Goal: Task Accomplishment & Management: Manage account settings

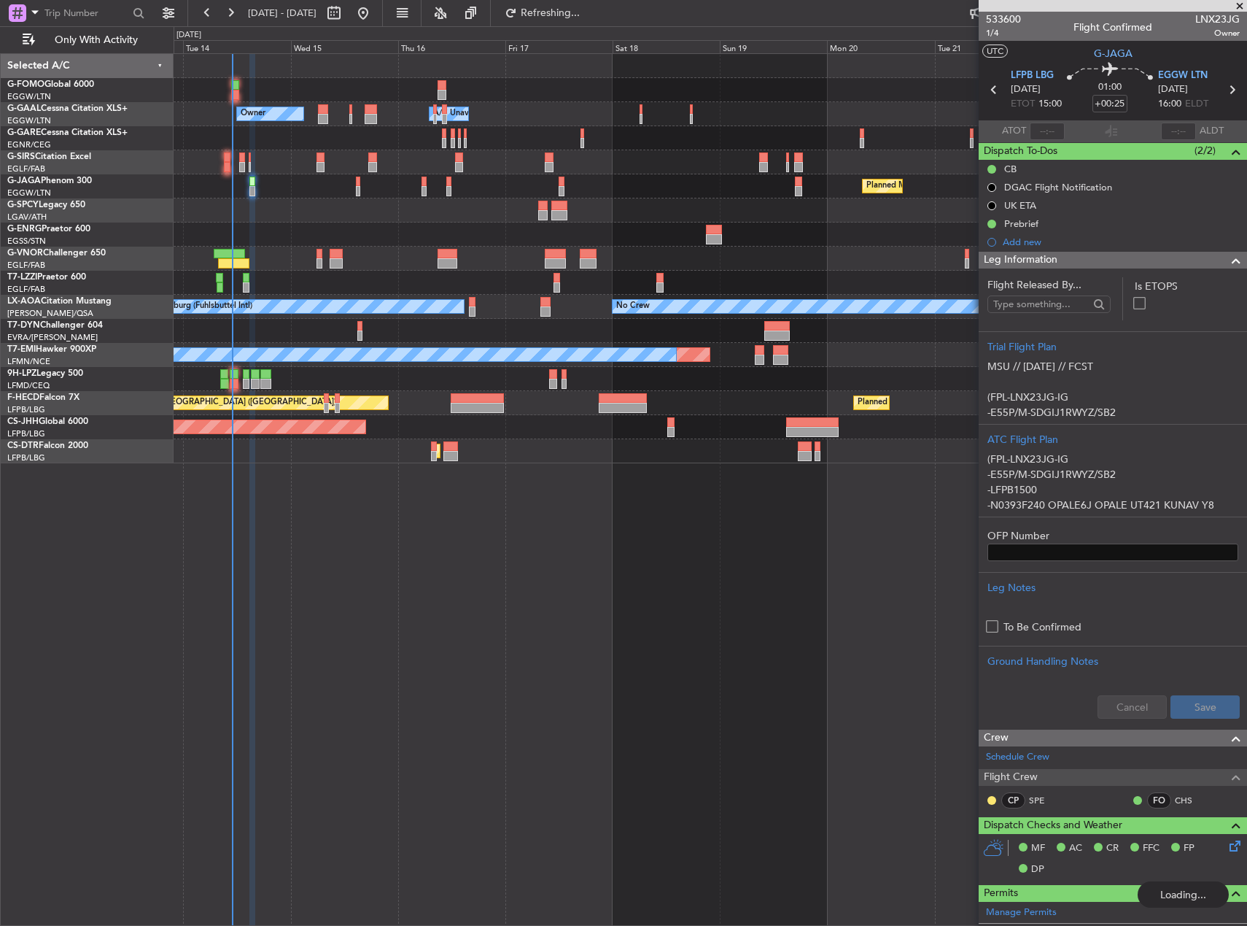
click at [285, 557] on div "Owner A/C Unavailable Owner A/C Unavailable Owner Planned Maint [GEOGRAPHIC_DAT…" at bounding box center [711, 489] width 1074 height 872
click at [592, 608] on div "Owner A/C Unavailable Owner A/C Unavailable Owner Planned Maint [GEOGRAPHIC_DAT…" at bounding box center [711, 489] width 1074 height 872
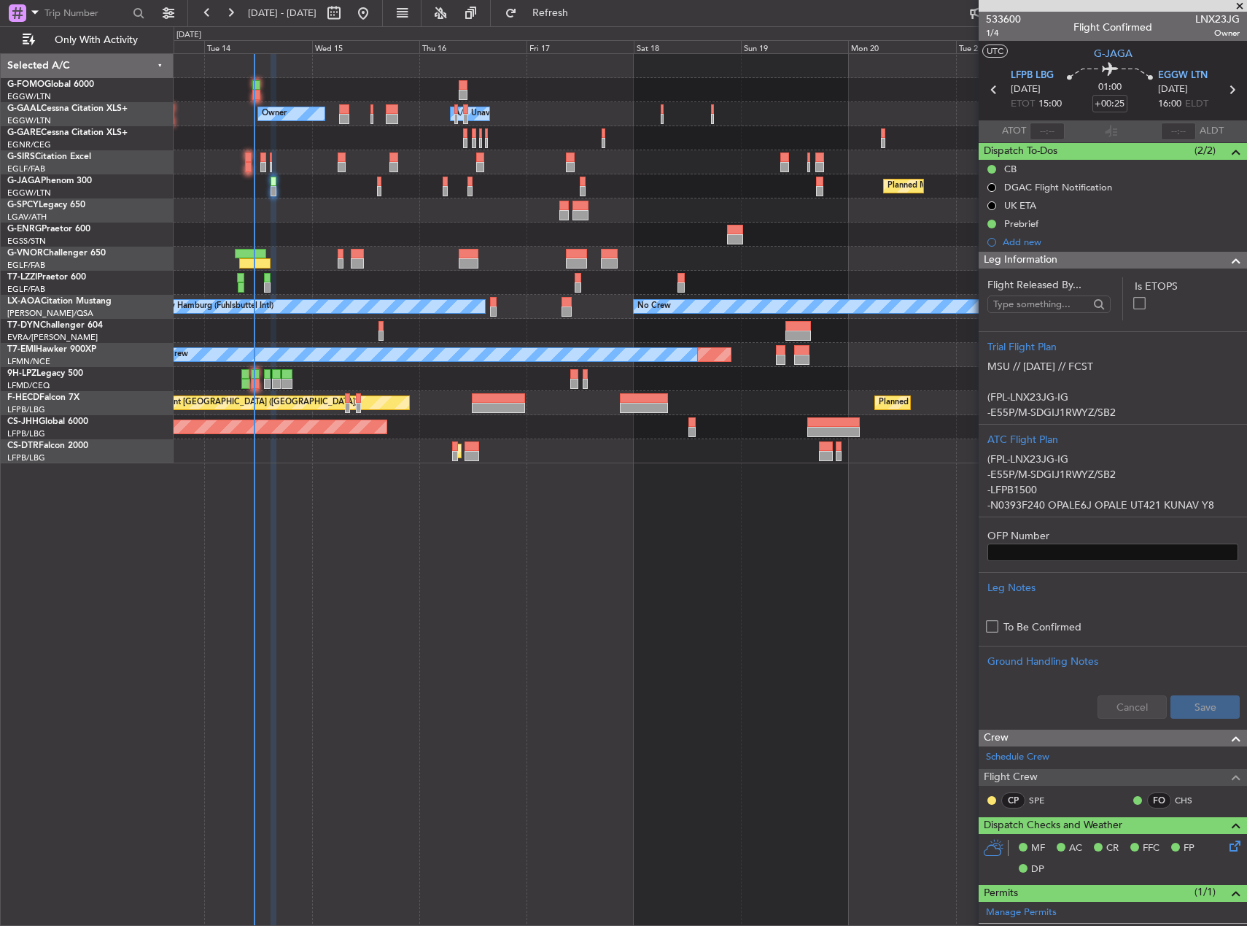
click at [425, 328] on div at bounding box center [710, 331] width 1073 height 24
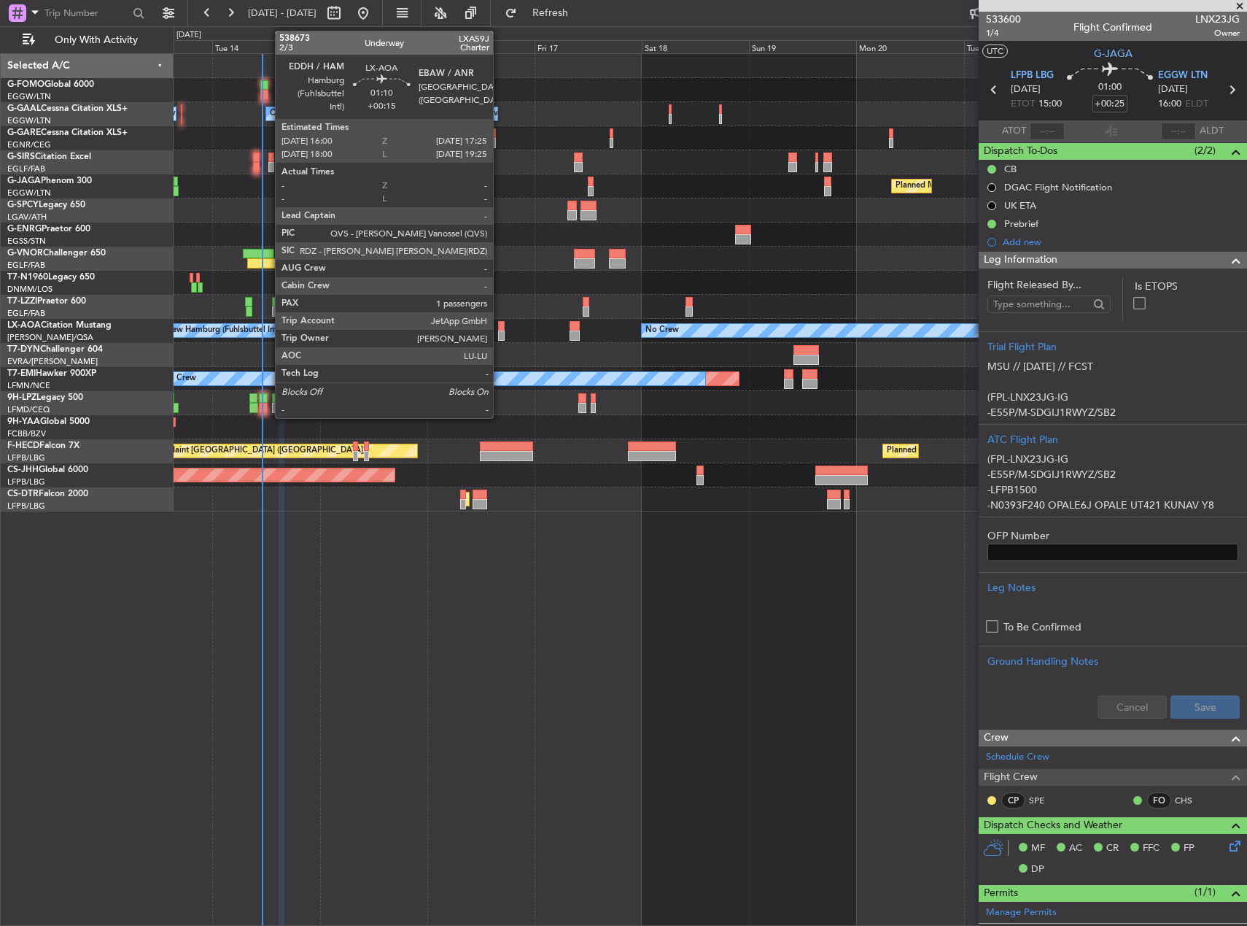
click at [500, 330] on div at bounding box center [501, 326] width 7 height 10
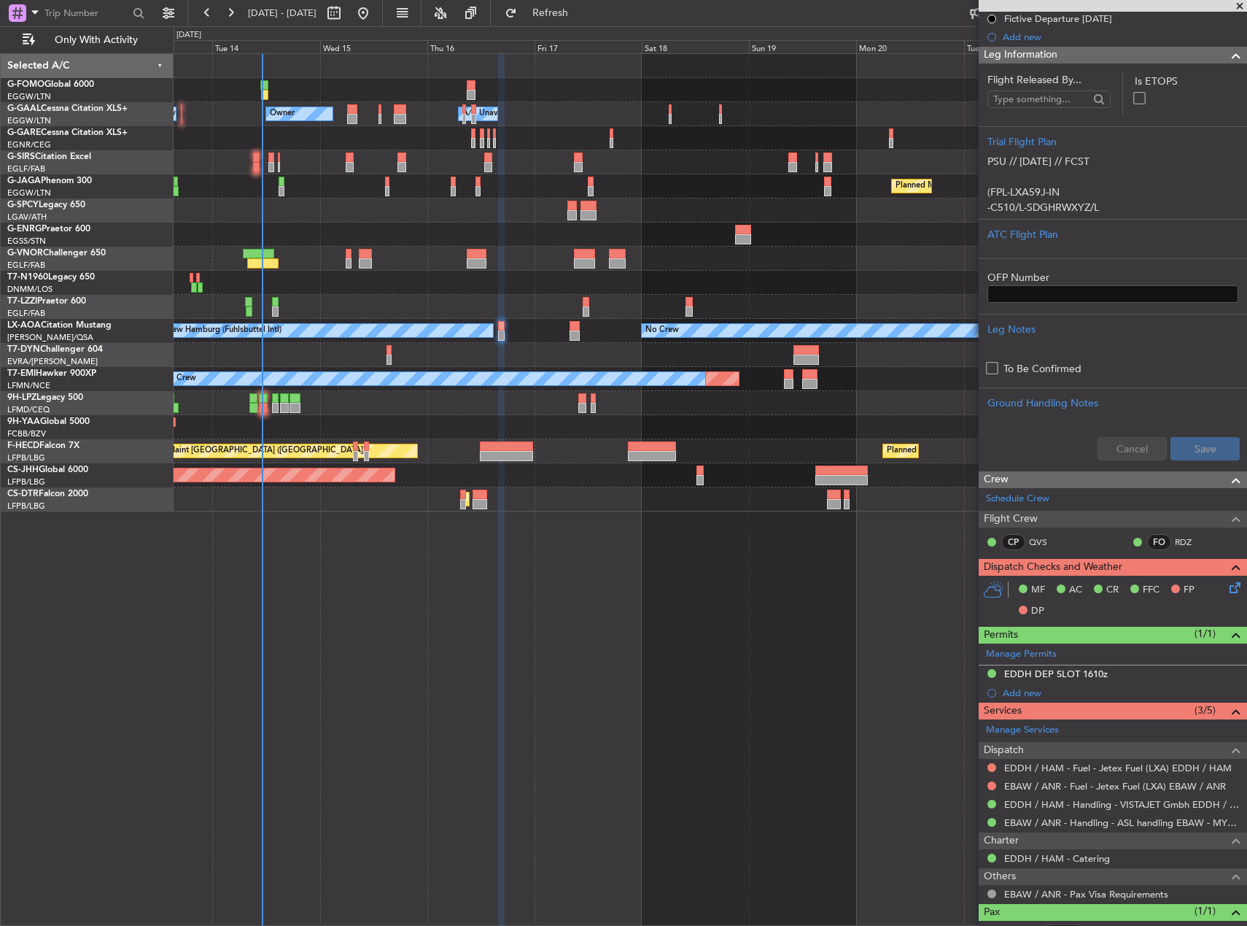
scroll to position [238, 0]
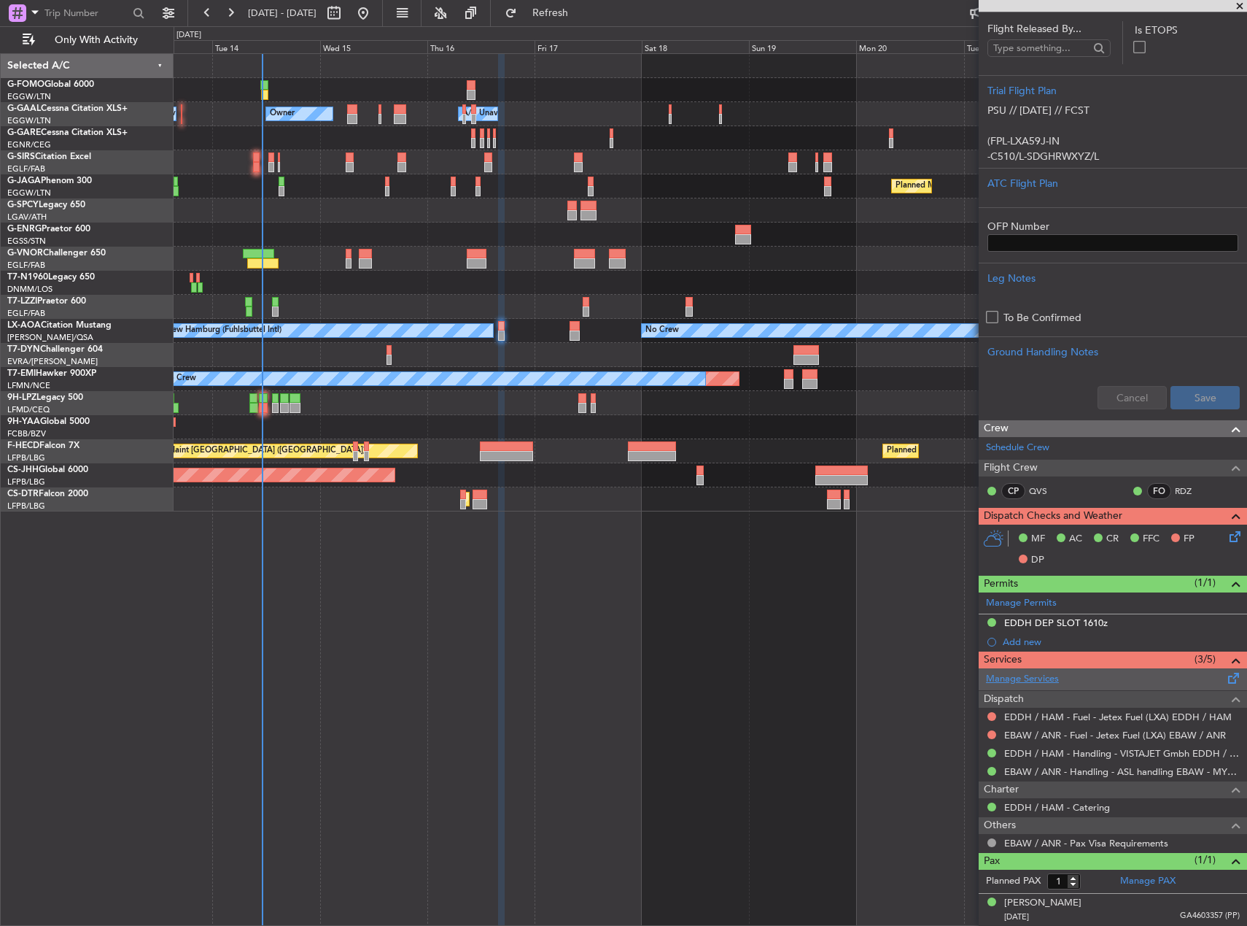
click at [1040, 678] on link "Manage Services" at bounding box center [1022, 679] width 73 height 15
click at [567, 12] on span "Refresh" at bounding box center [550, 13] width 61 height 10
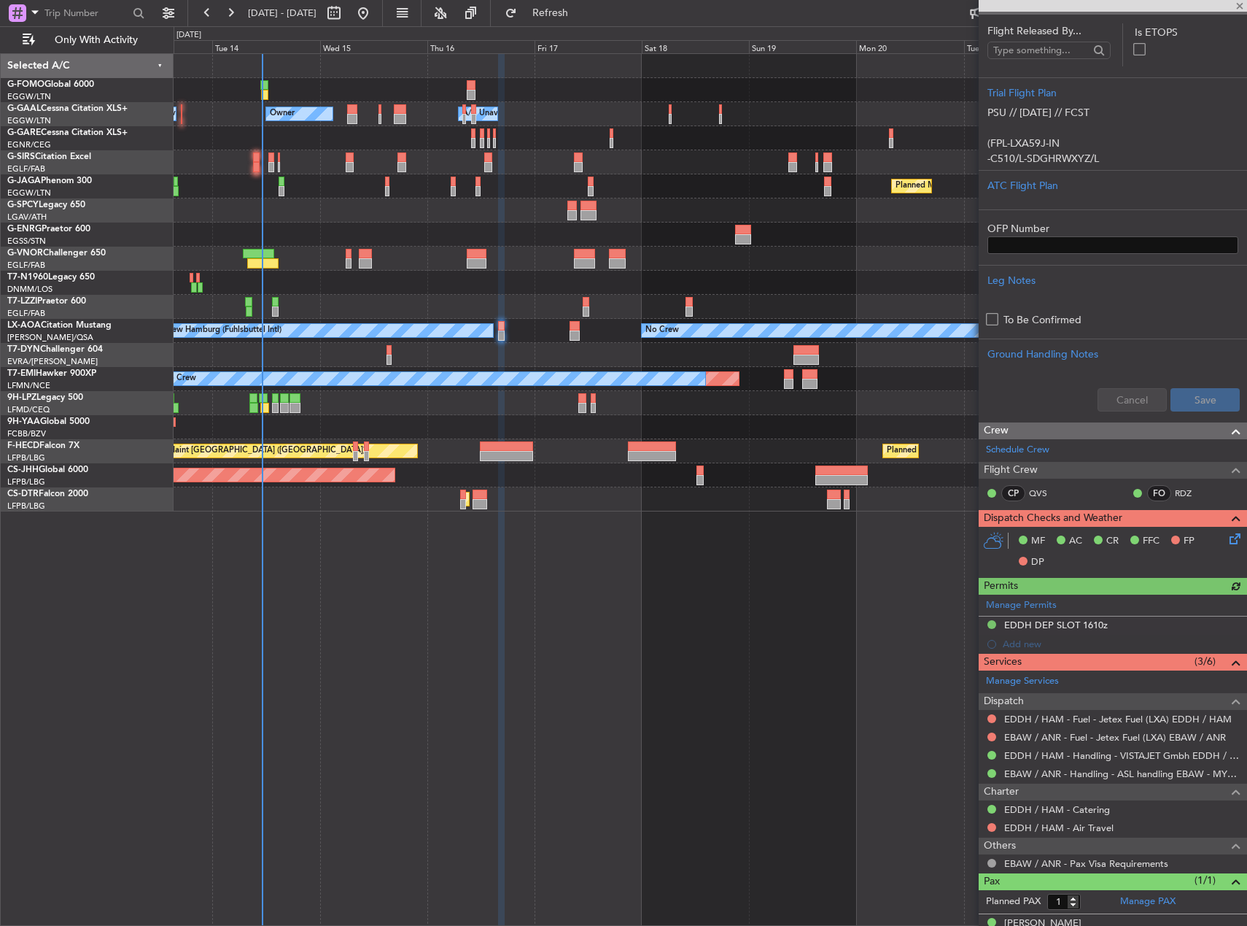
scroll to position [256, 0]
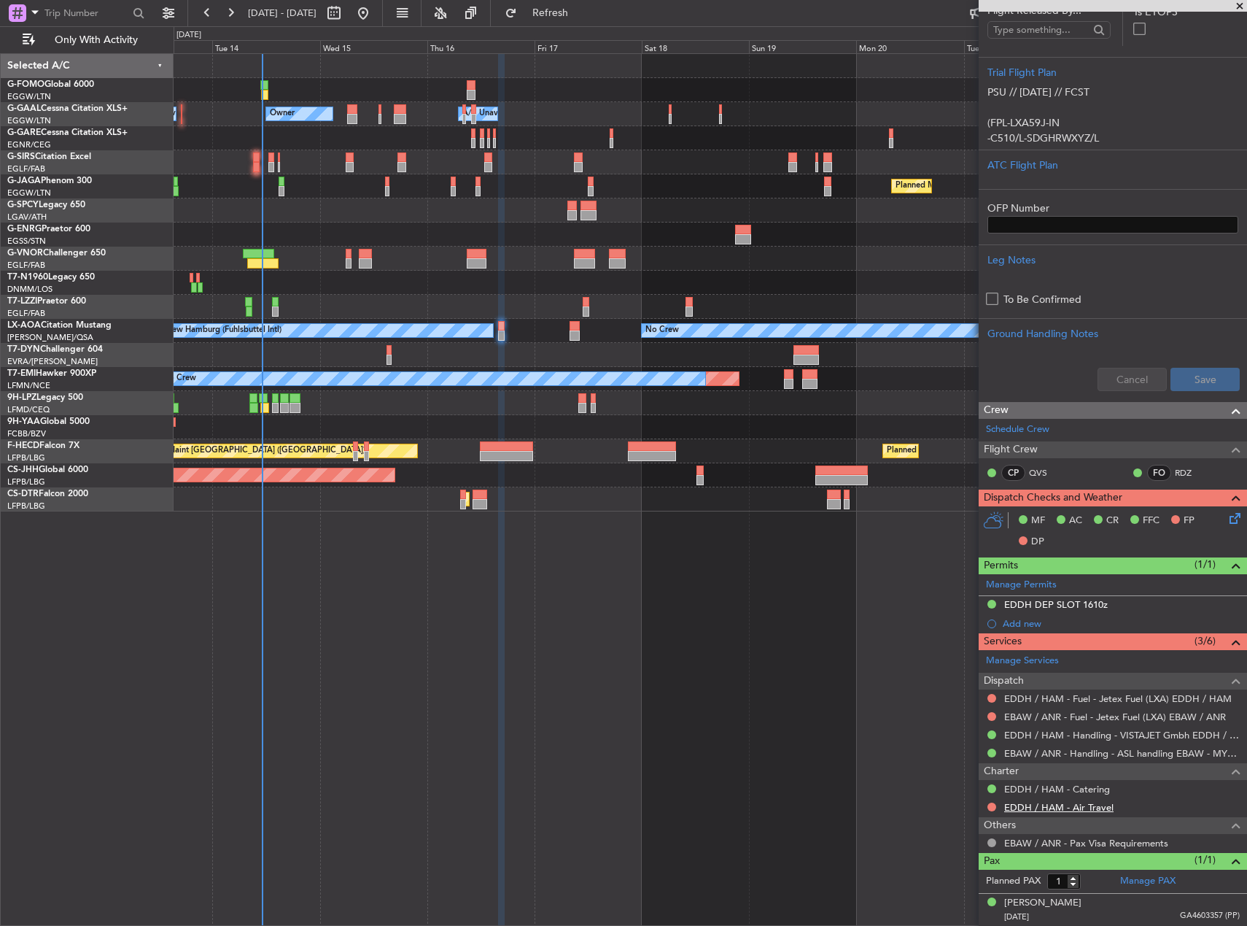
click at [1103, 806] on link "EDDH / HAM - Air Travel" at bounding box center [1059, 807] width 109 height 12
click at [573, 9] on span "Refresh" at bounding box center [550, 13] width 61 height 10
click at [1017, 426] on link "Schedule Crew" at bounding box center [1017, 429] width 63 height 15
click at [581, 13] on span "Refresh" at bounding box center [550, 13] width 61 height 10
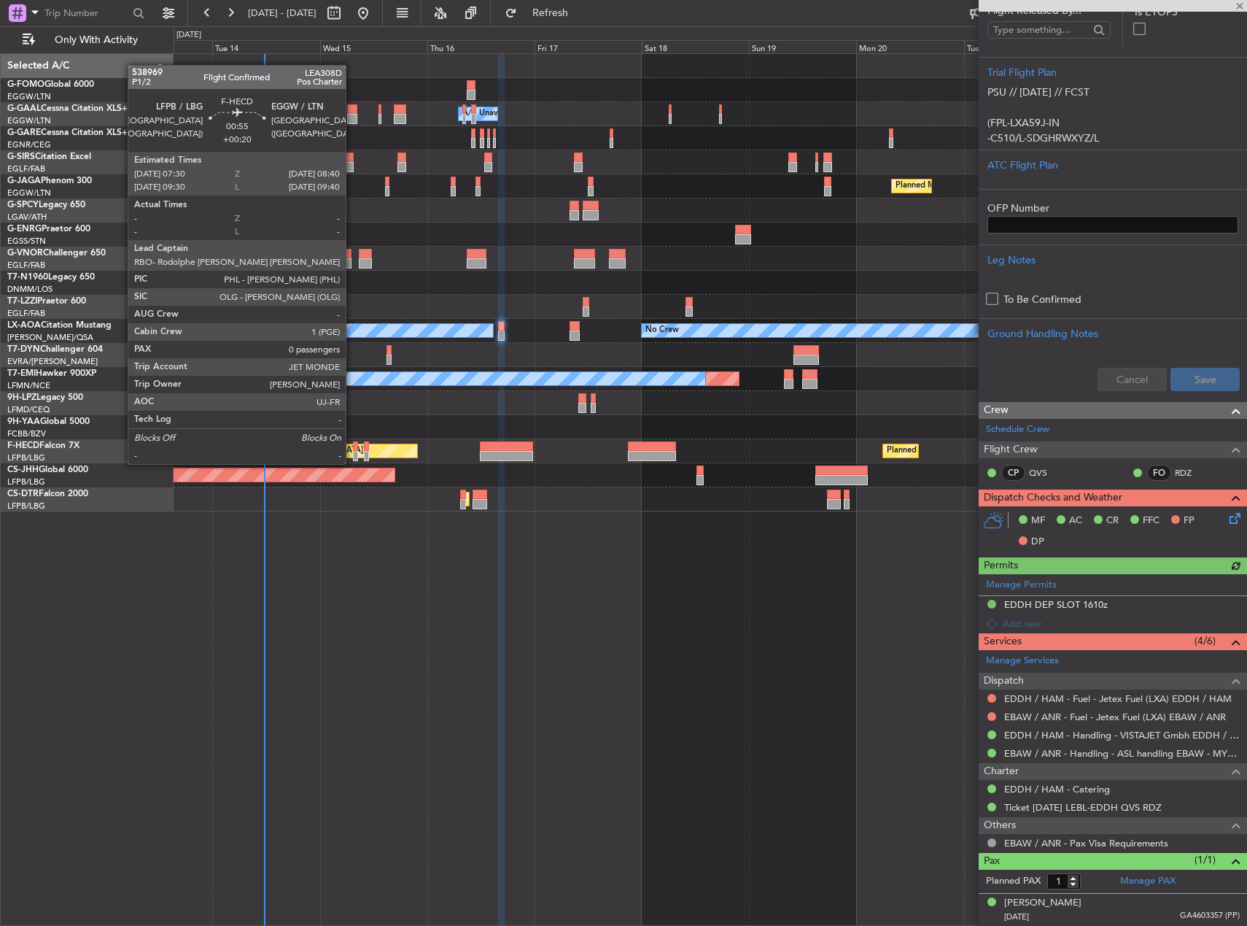
click at [353, 449] on div at bounding box center [356, 446] width 6 height 10
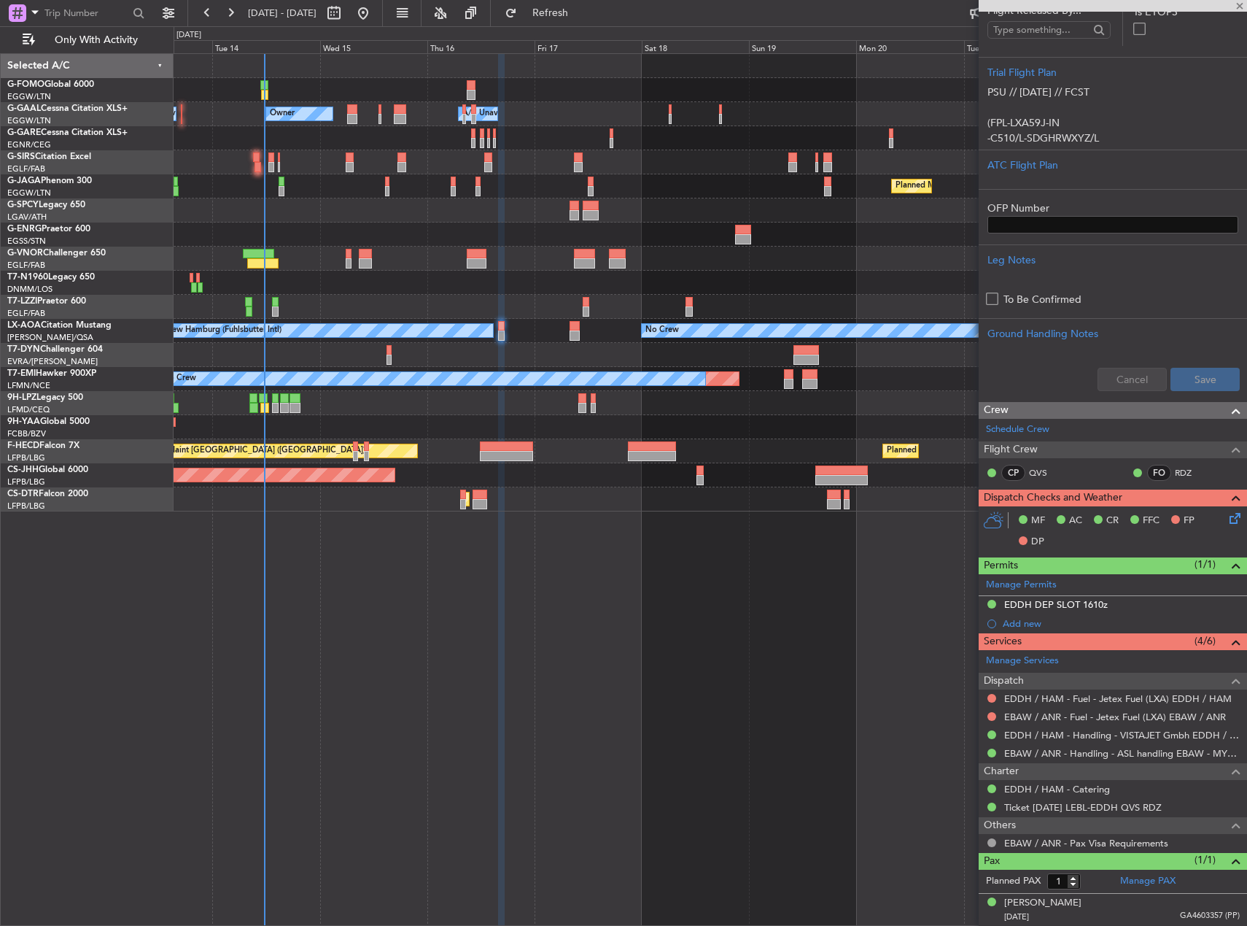
type input "+00:20"
type input "0"
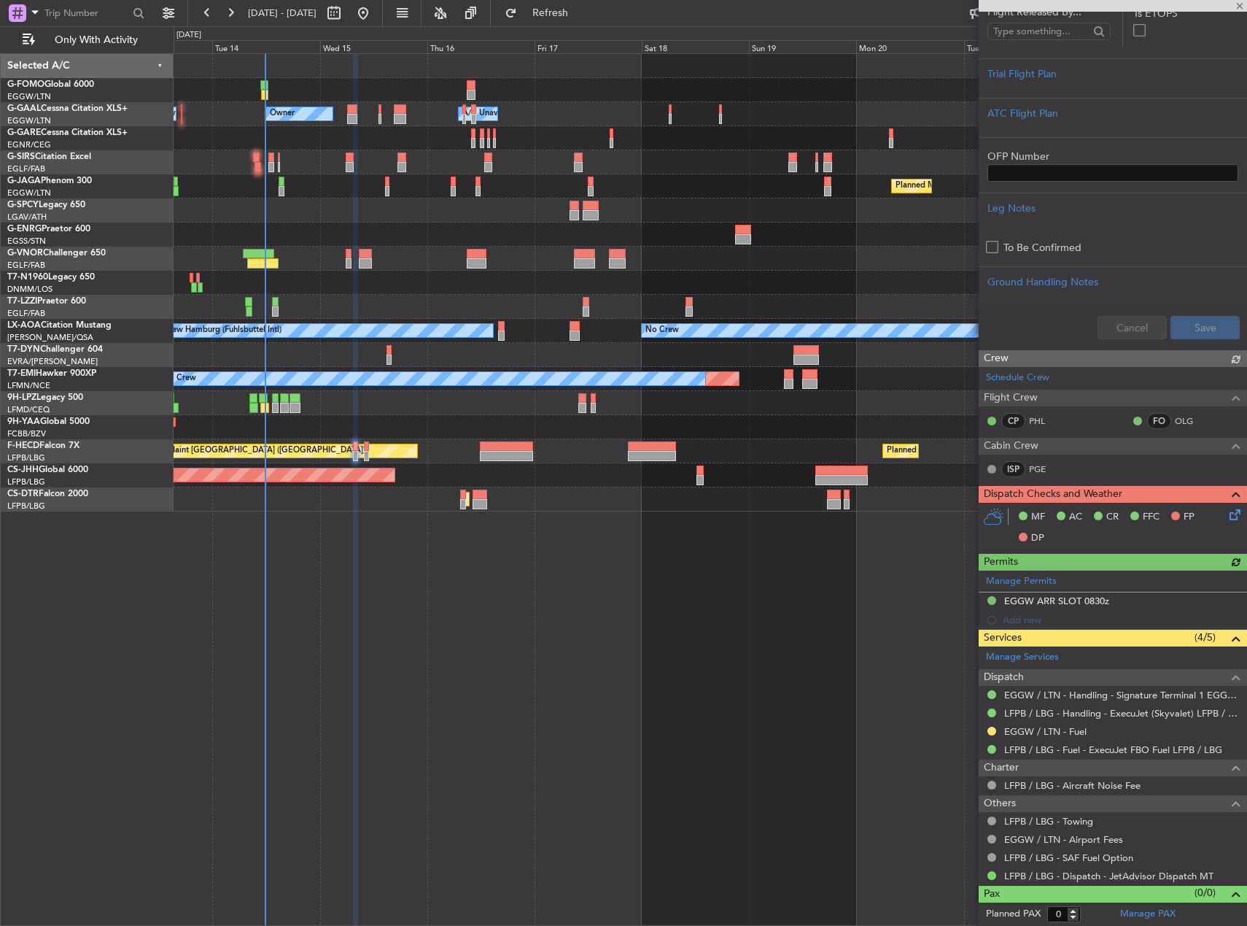
scroll to position [363, 0]
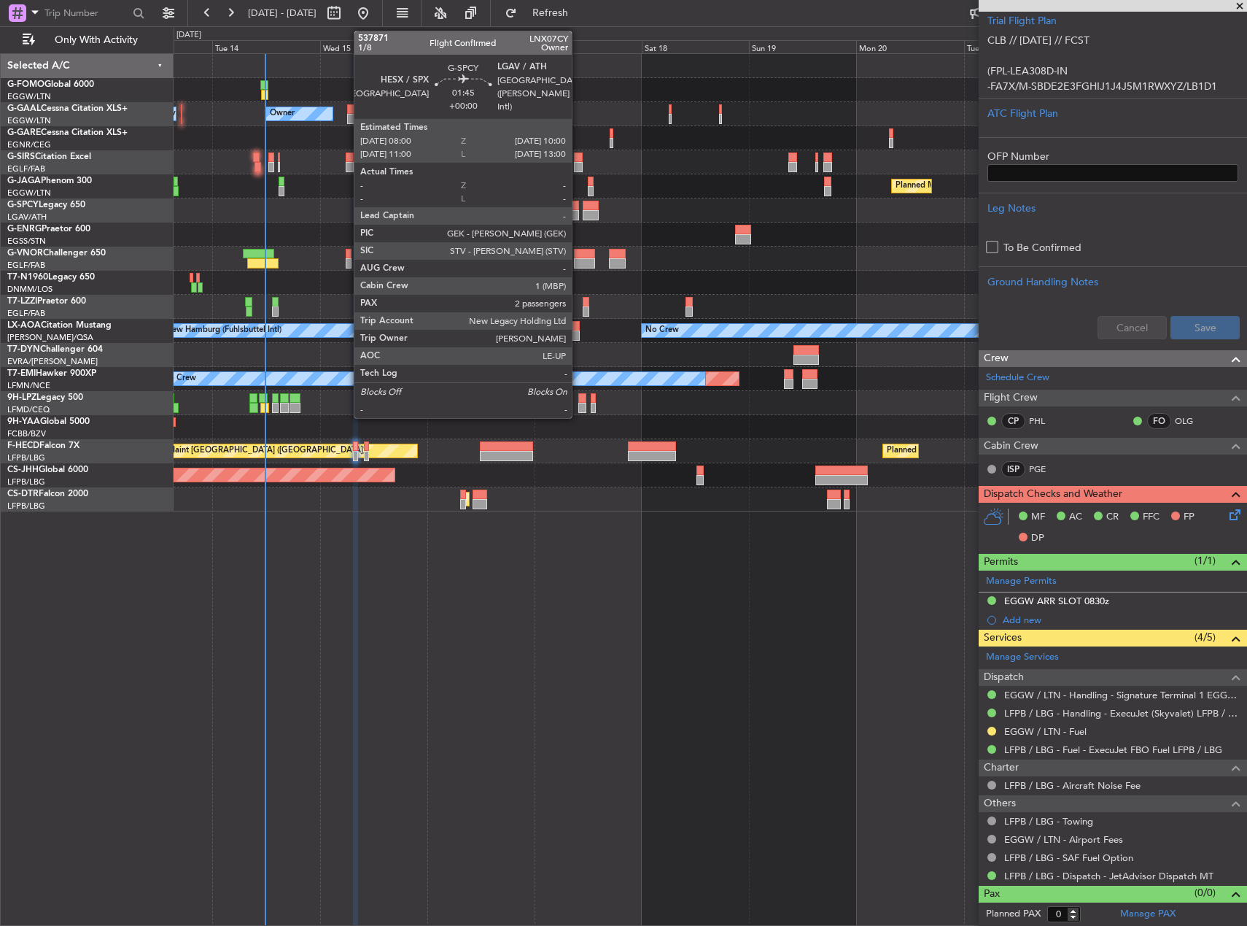
click at [579, 212] on div at bounding box center [574, 215] width 9 height 10
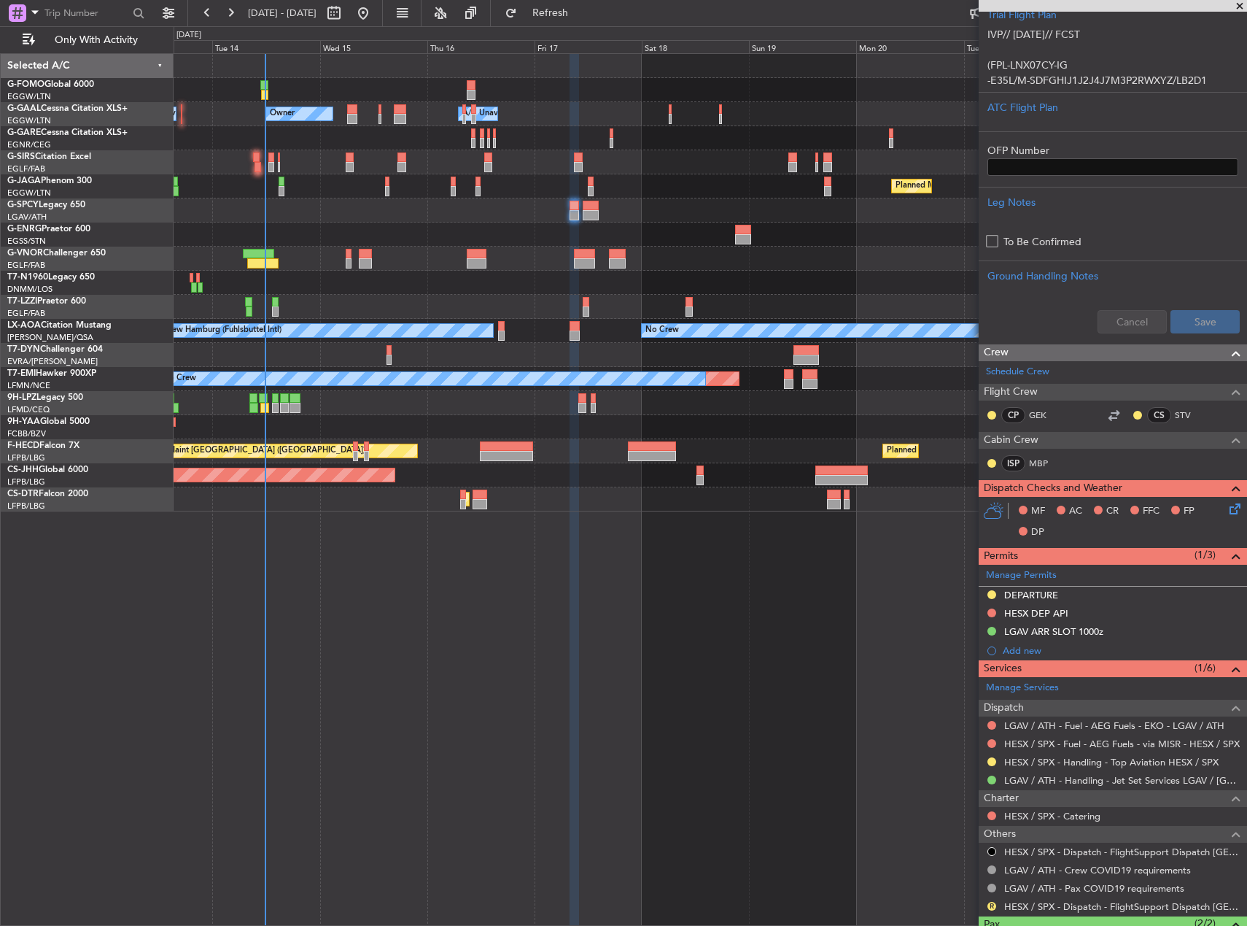
scroll to position [365, 0]
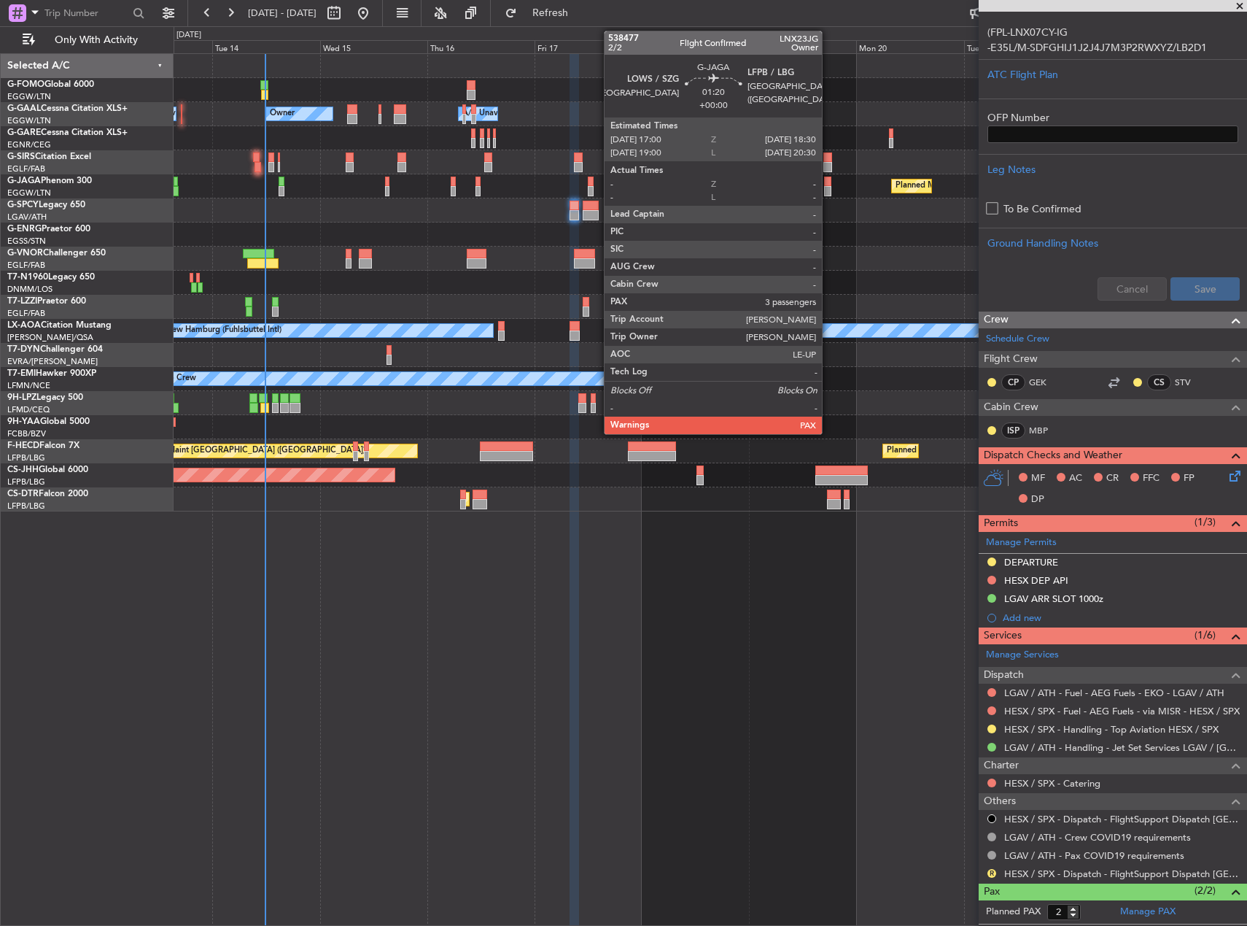
click at [345, 209] on div "Owner Owner A/C Unavailable A/C Unavailable Owner Planned Maint [GEOGRAPHIC_DAT…" at bounding box center [710, 282] width 1073 height 457
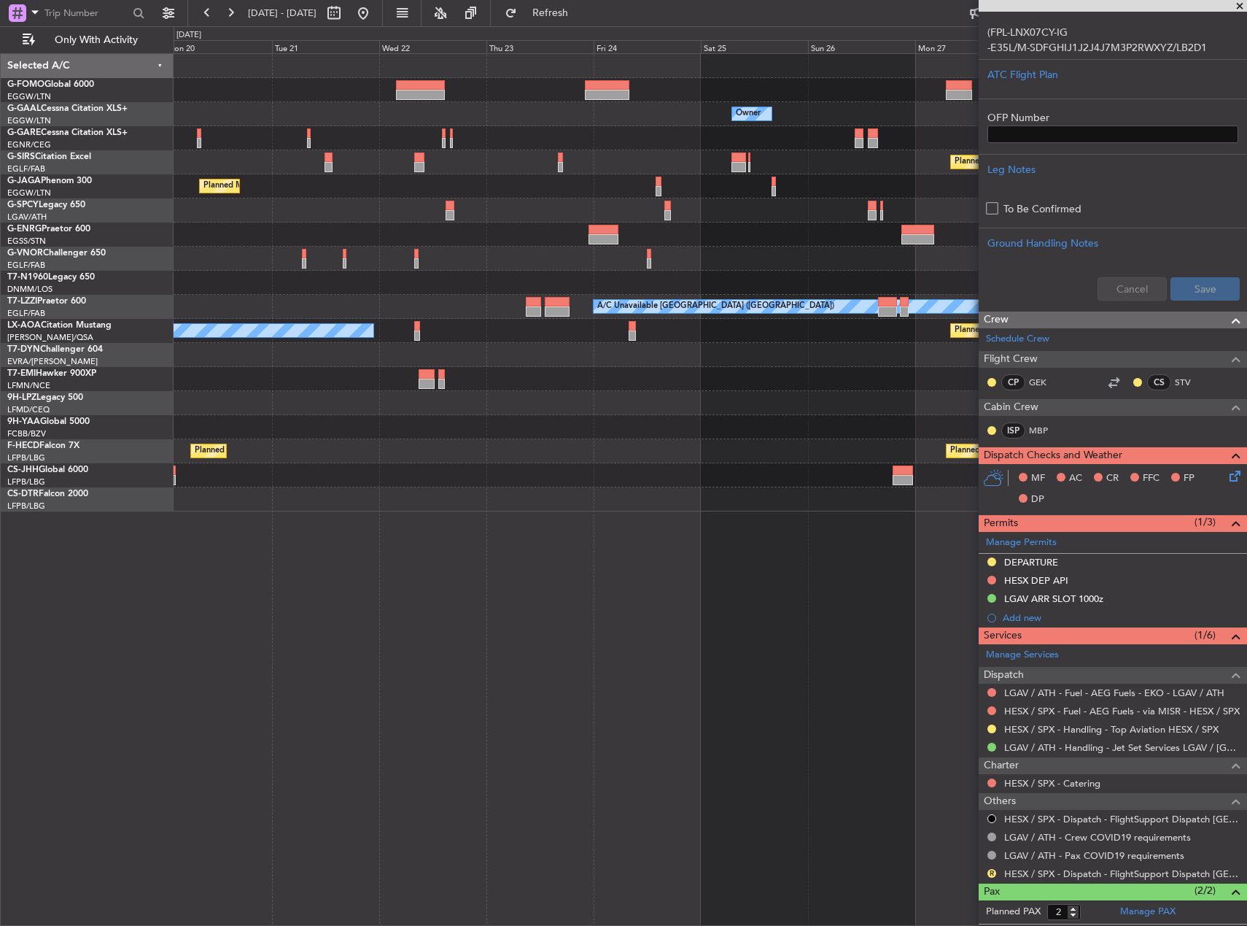
click at [446, 204] on div at bounding box center [450, 206] width 9 height 10
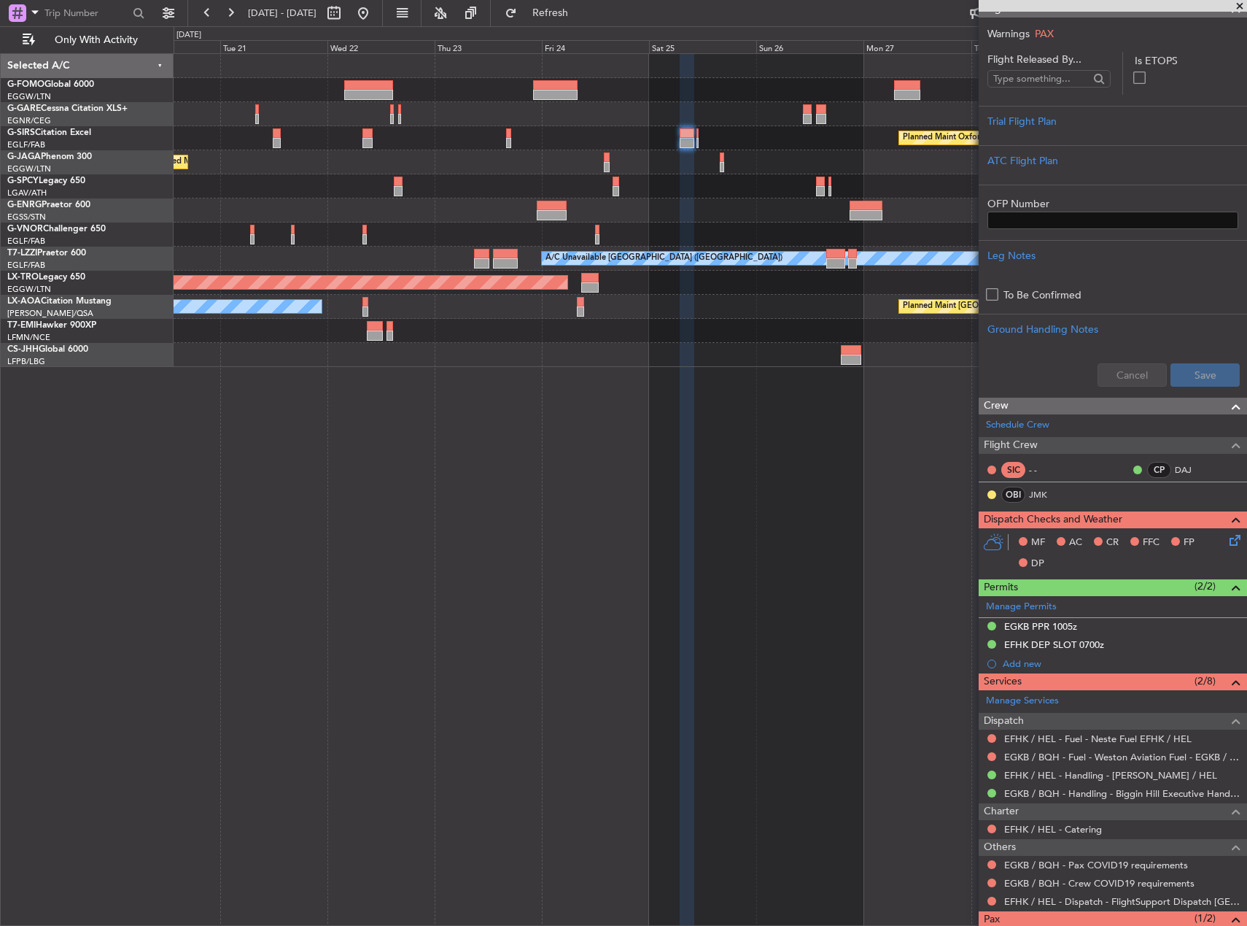
scroll to position [309, 0]
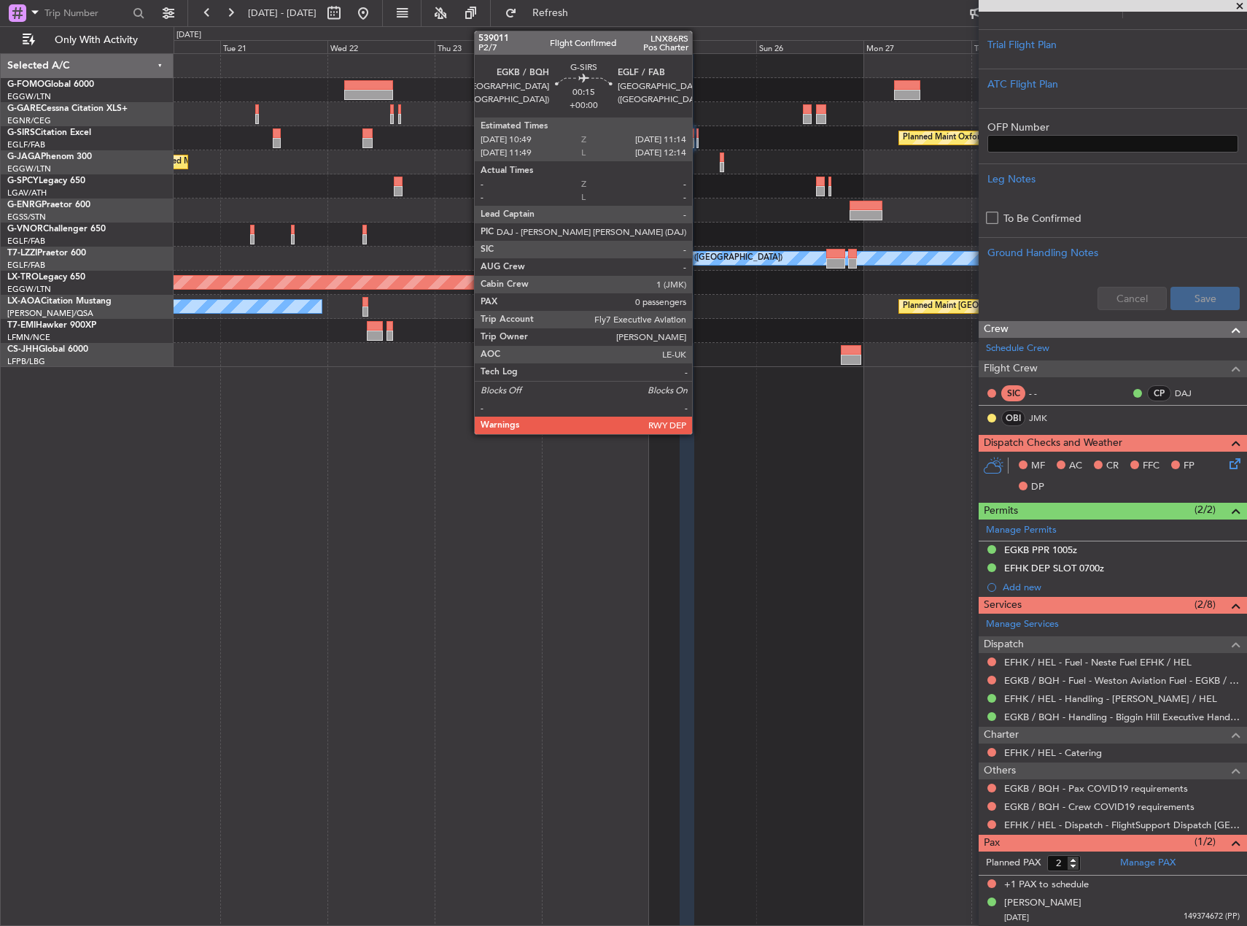
click at [699, 145] on div at bounding box center [698, 143] width 2 height 10
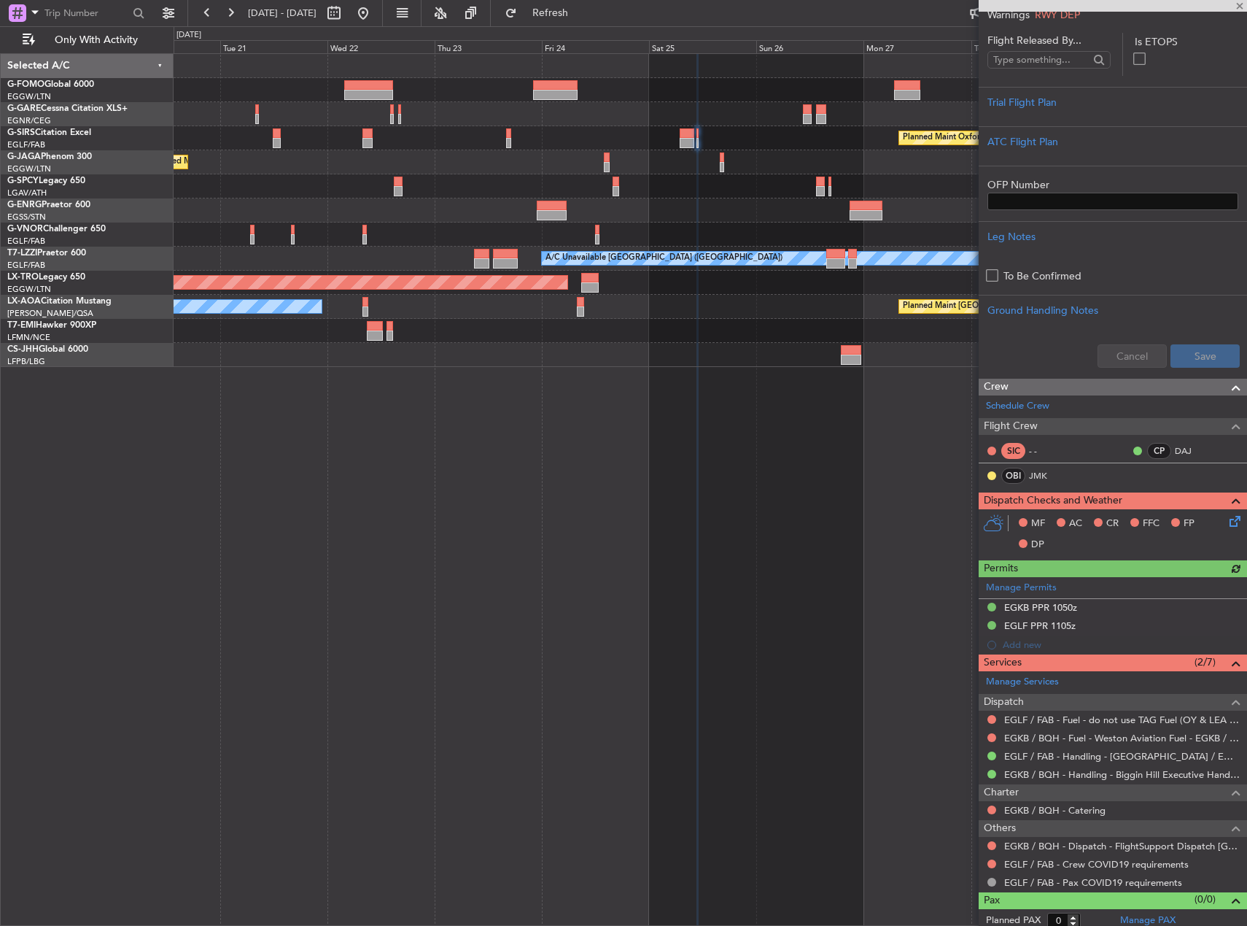
scroll to position [240, 0]
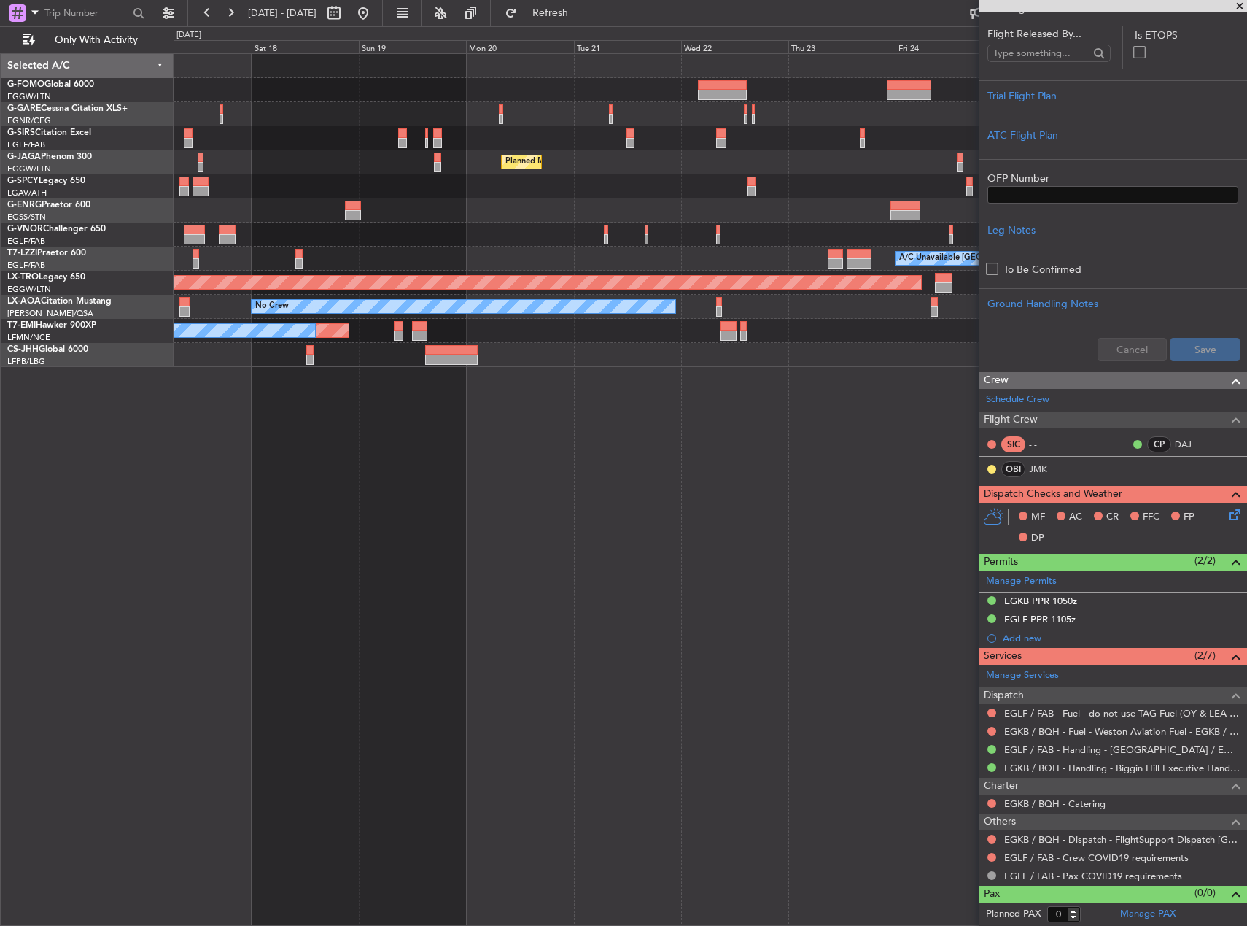
click at [790, 495] on div "Planned Maint Oxford ([GEOGRAPHIC_DATA]) Planned Maint [GEOGRAPHIC_DATA] ([GEOG…" at bounding box center [711, 489] width 1074 height 872
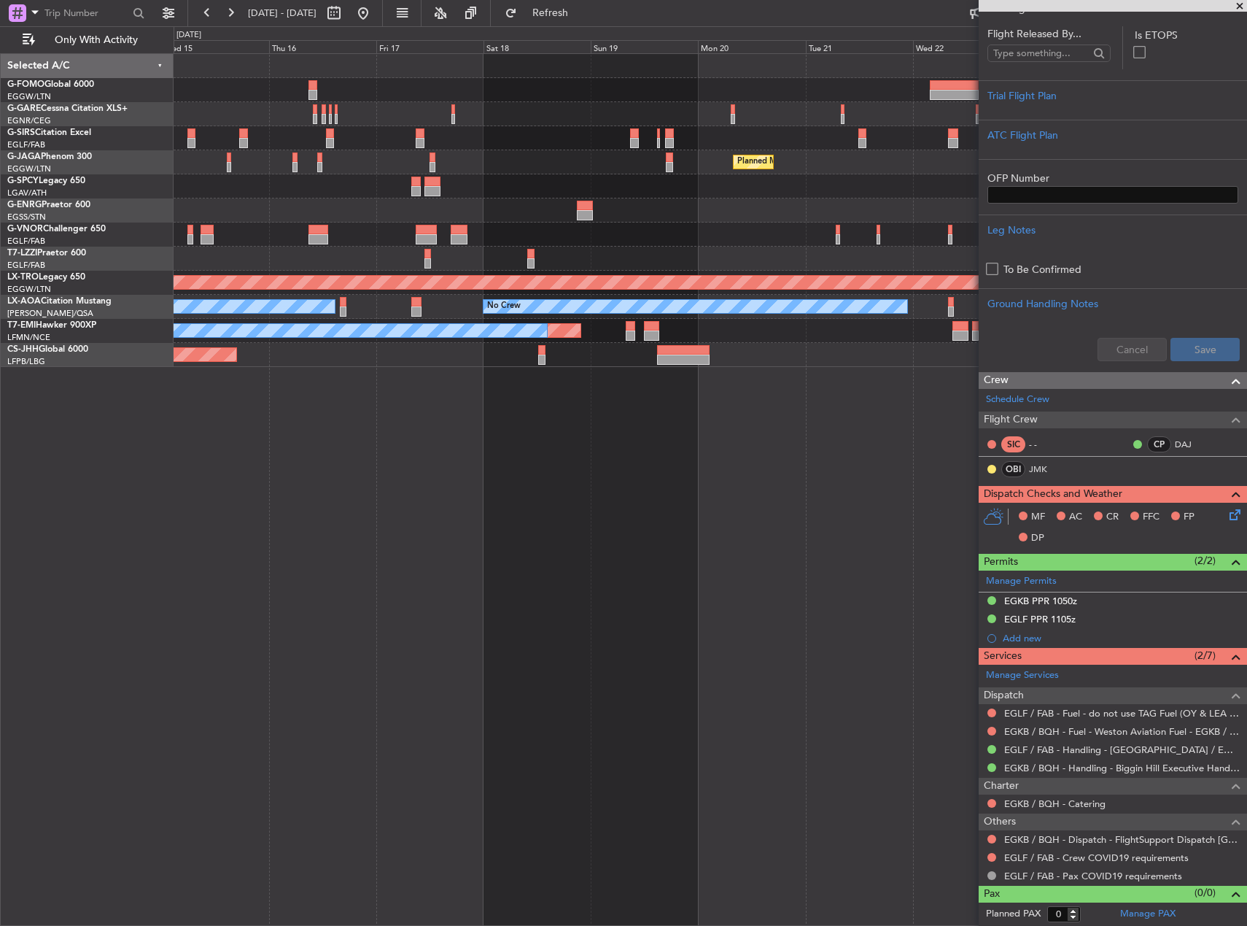
click at [708, 492] on div "Planned Maint Oxford ([GEOGRAPHIC_DATA]) Planned Maint [GEOGRAPHIC_DATA] ([GEOG…" at bounding box center [711, 489] width 1074 height 872
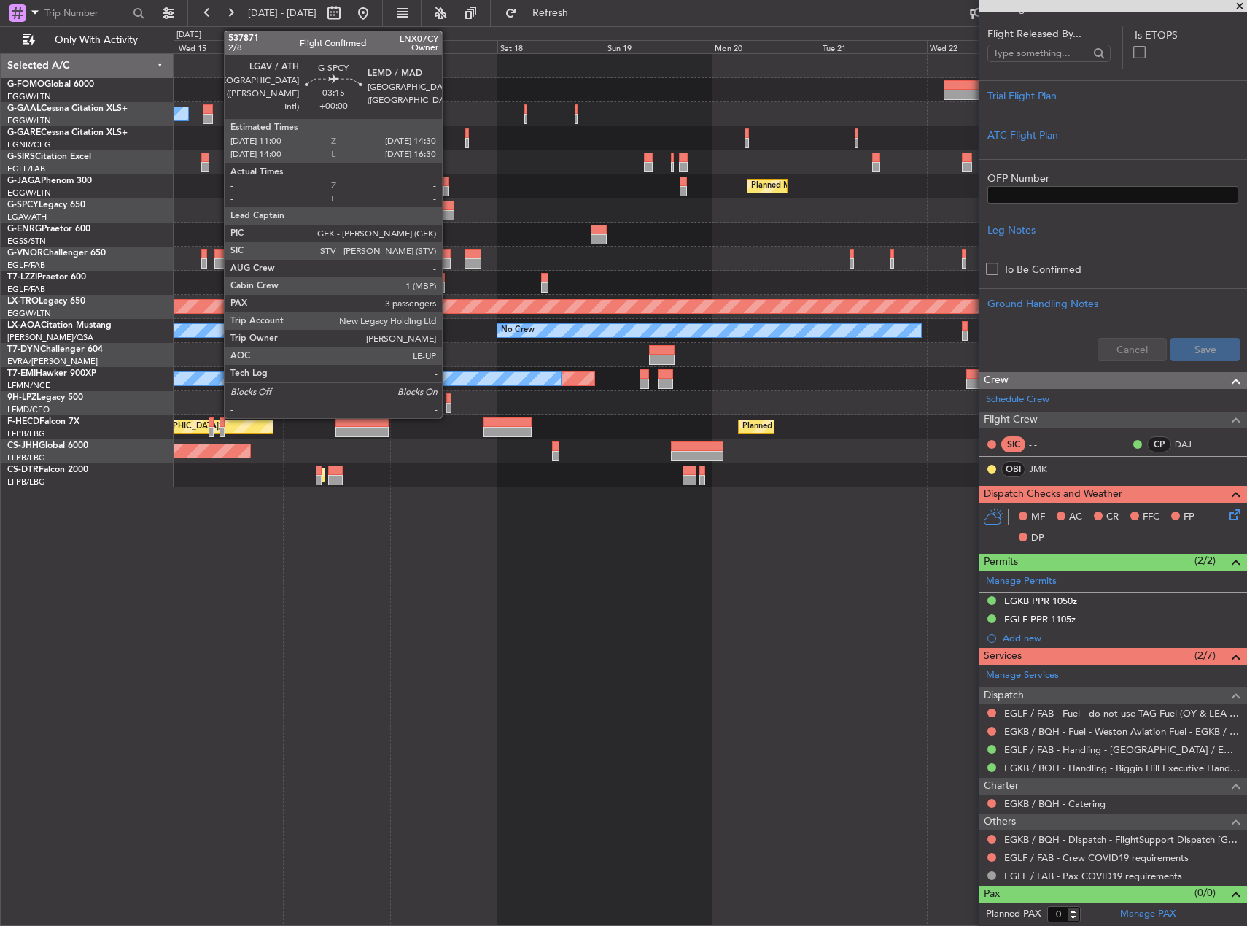
click at [449, 207] on div at bounding box center [446, 206] width 16 height 10
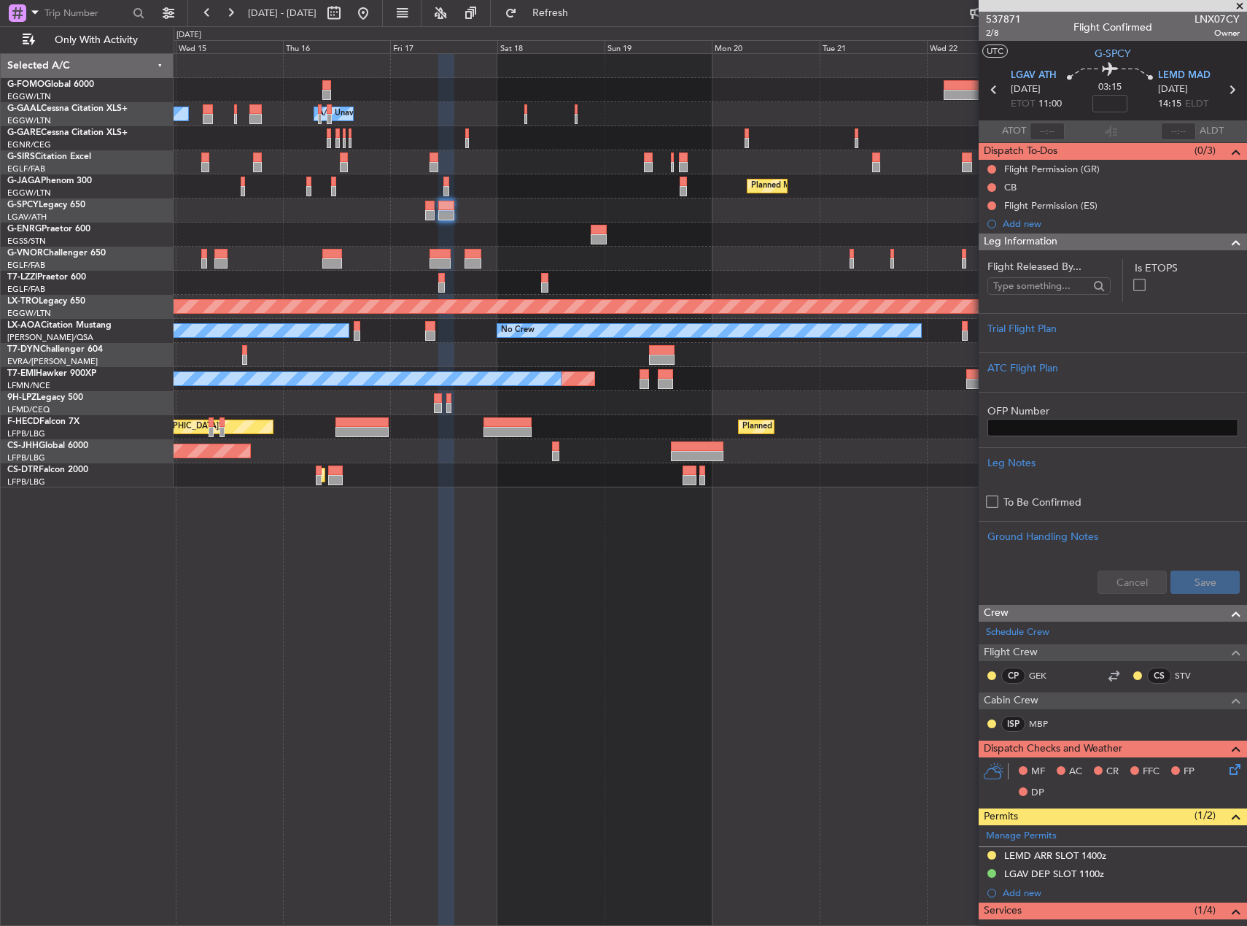
scroll to position [245, 0]
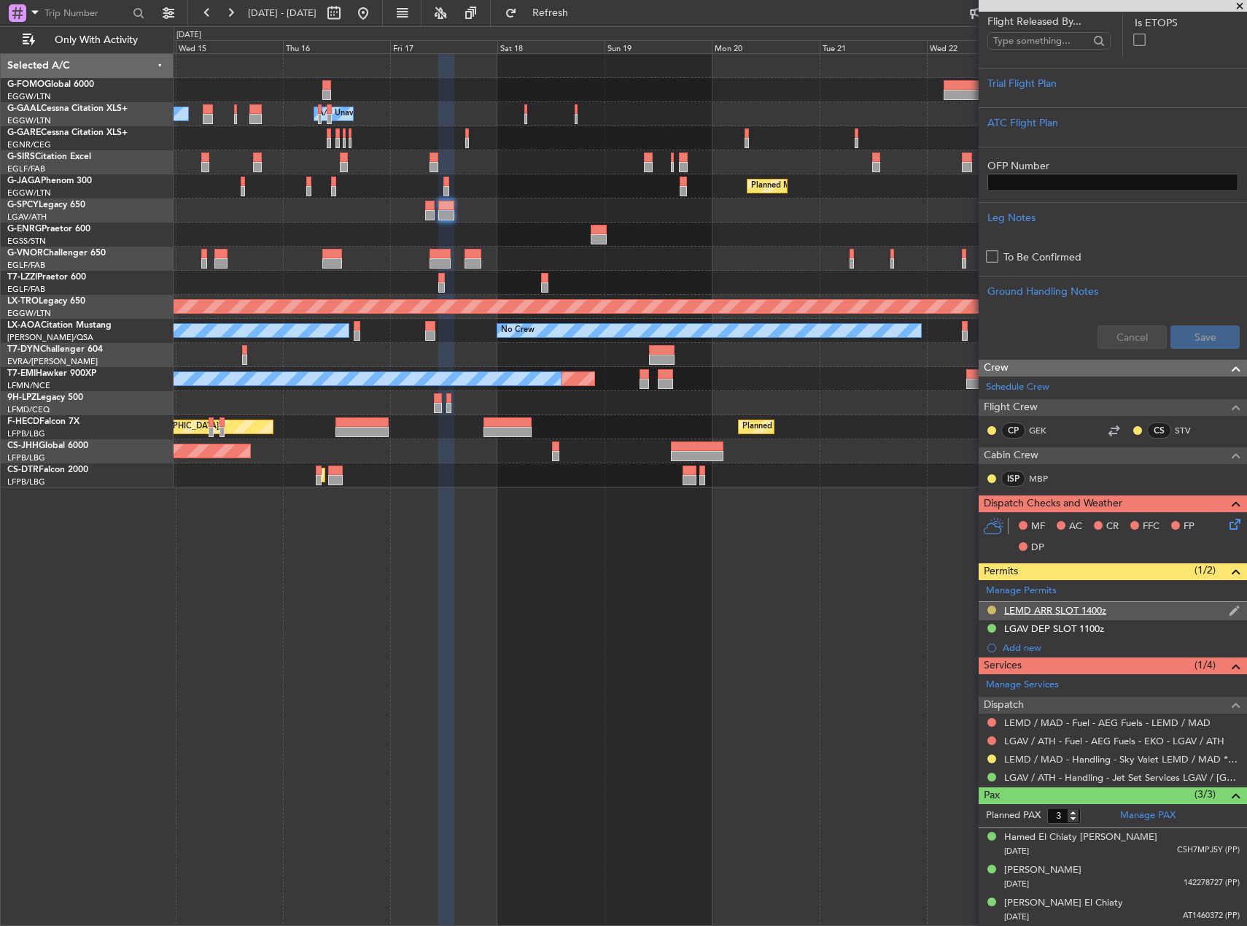
click at [993, 609] on button at bounding box center [992, 609] width 9 height 9
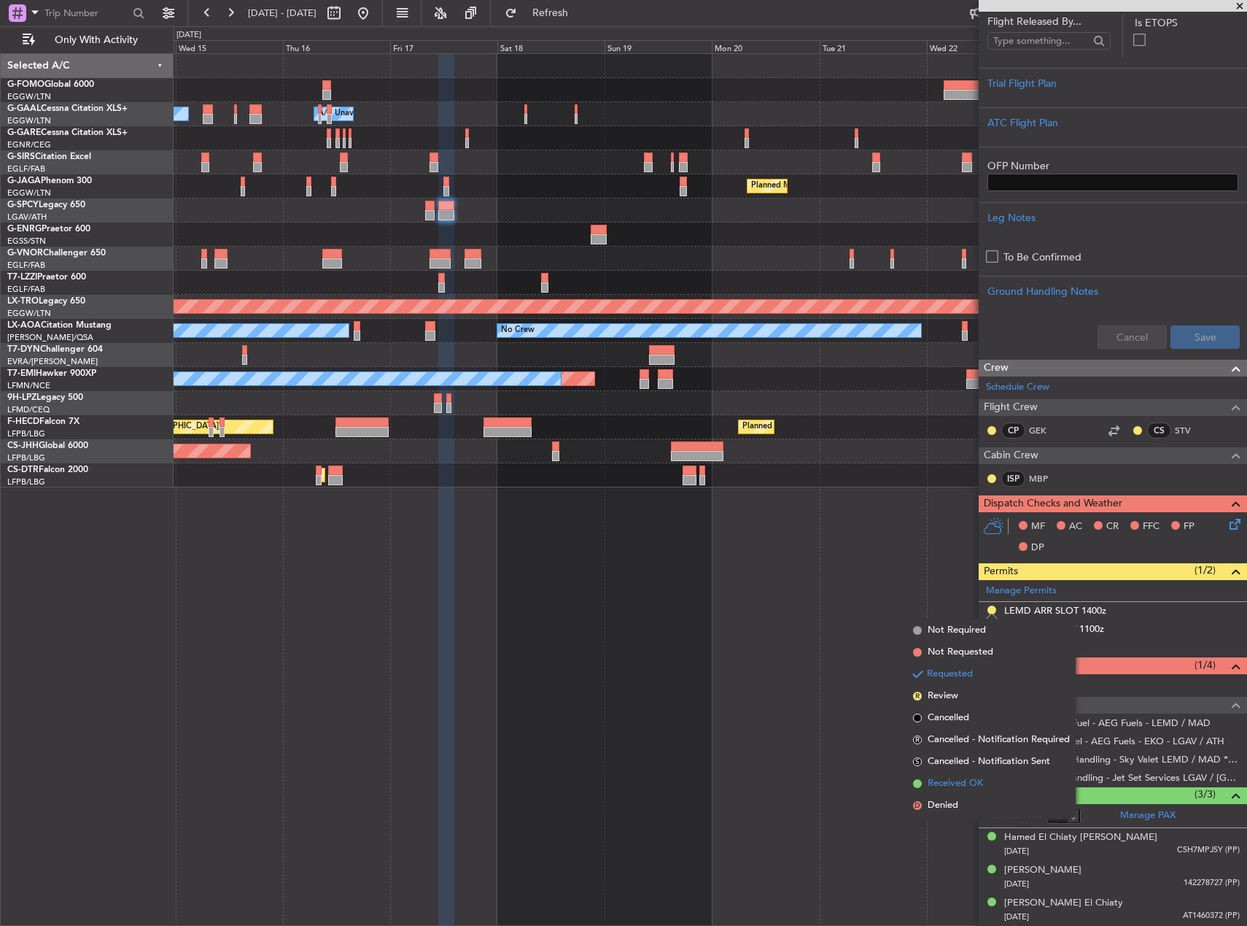
click at [983, 780] on span "Received OK" at bounding box center [955, 783] width 55 height 15
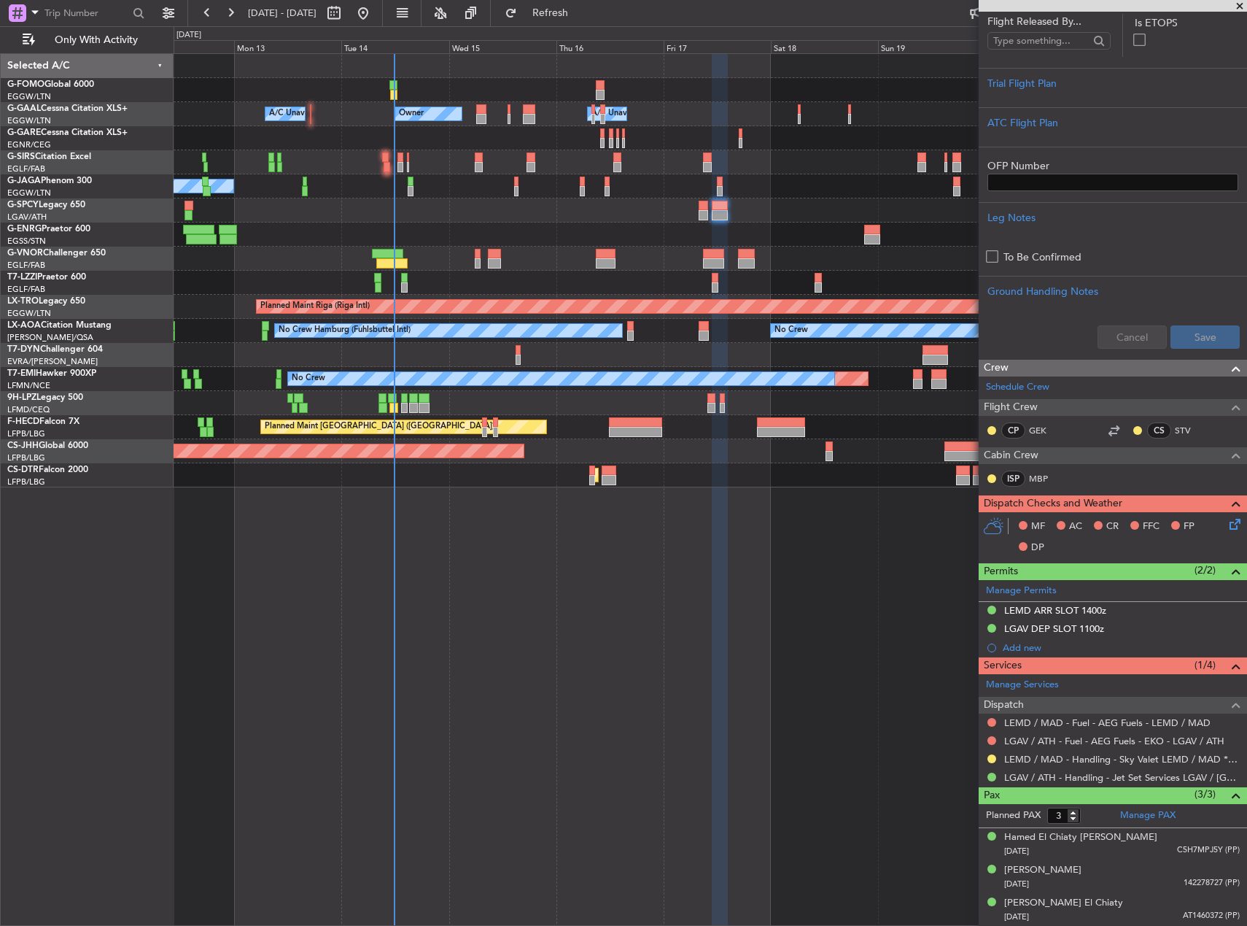
click at [810, 479] on div "Owner Owner A/C Unavailable A/C Unavailable A/C Unavailable No Crew Planned Mai…" at bounding box center [711, 489] width 1074 height 872
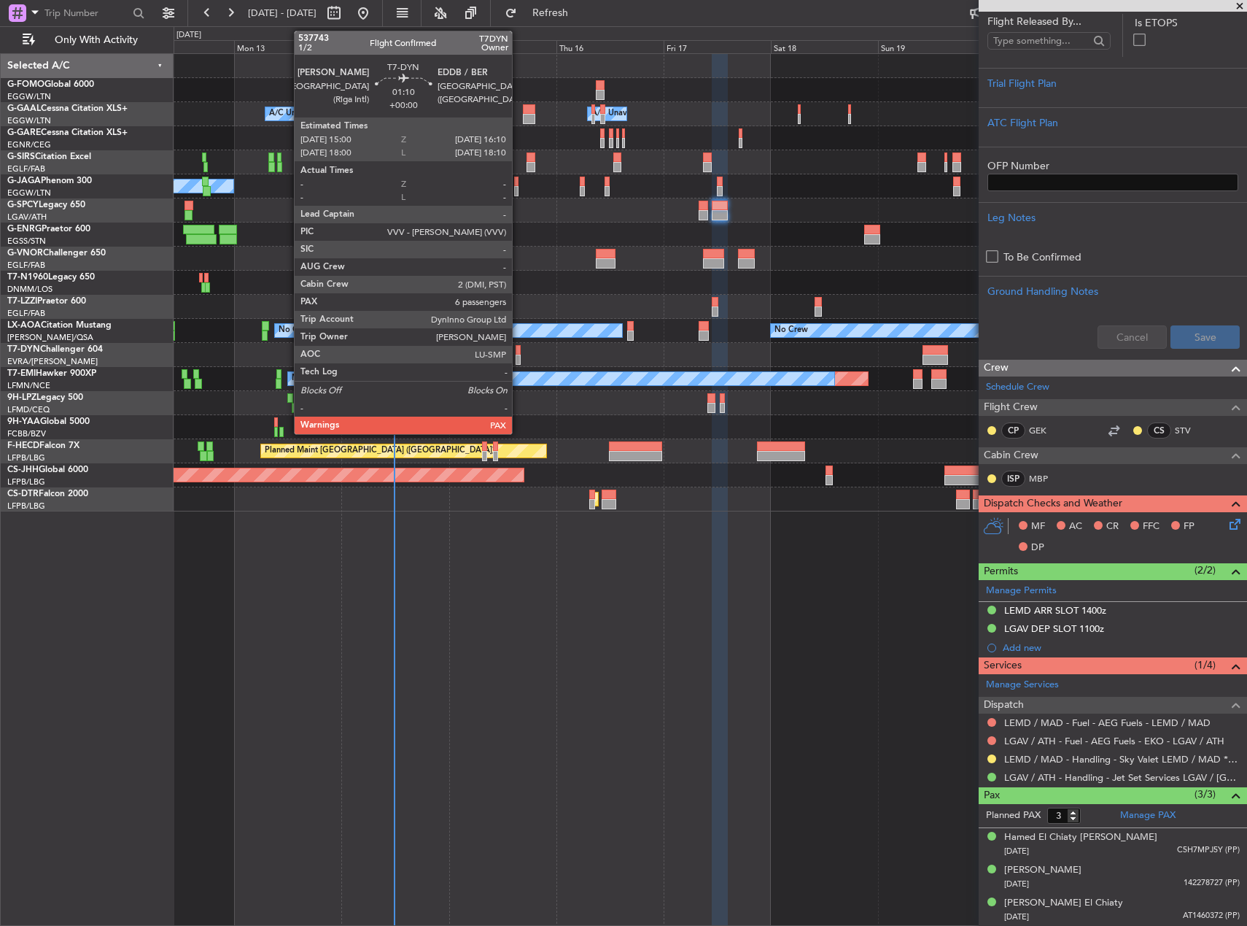
click at [519, 357] on div at bounding box center [519, 360] width 6 height 10
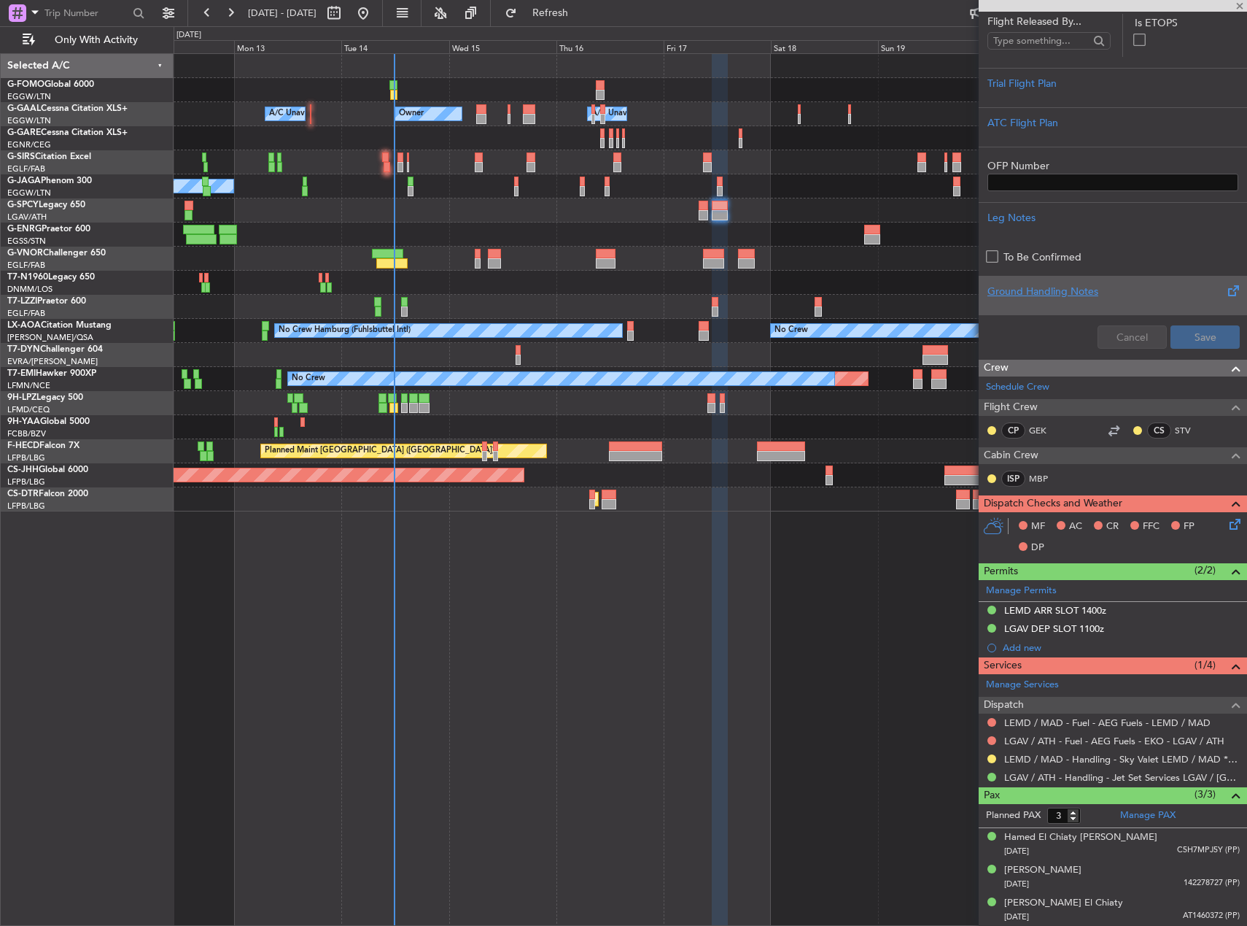
type input "6"
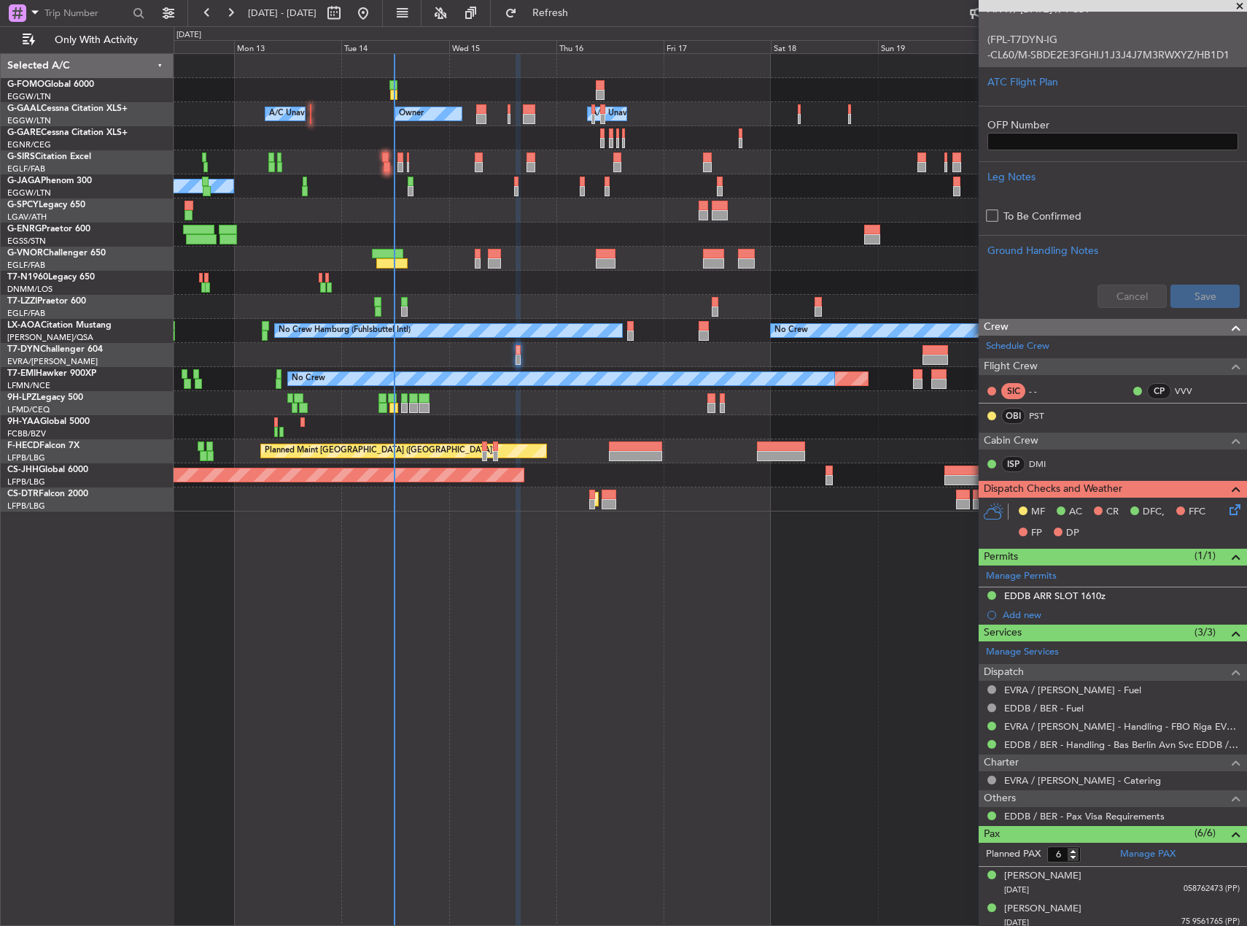
scroll to position [575, 0]
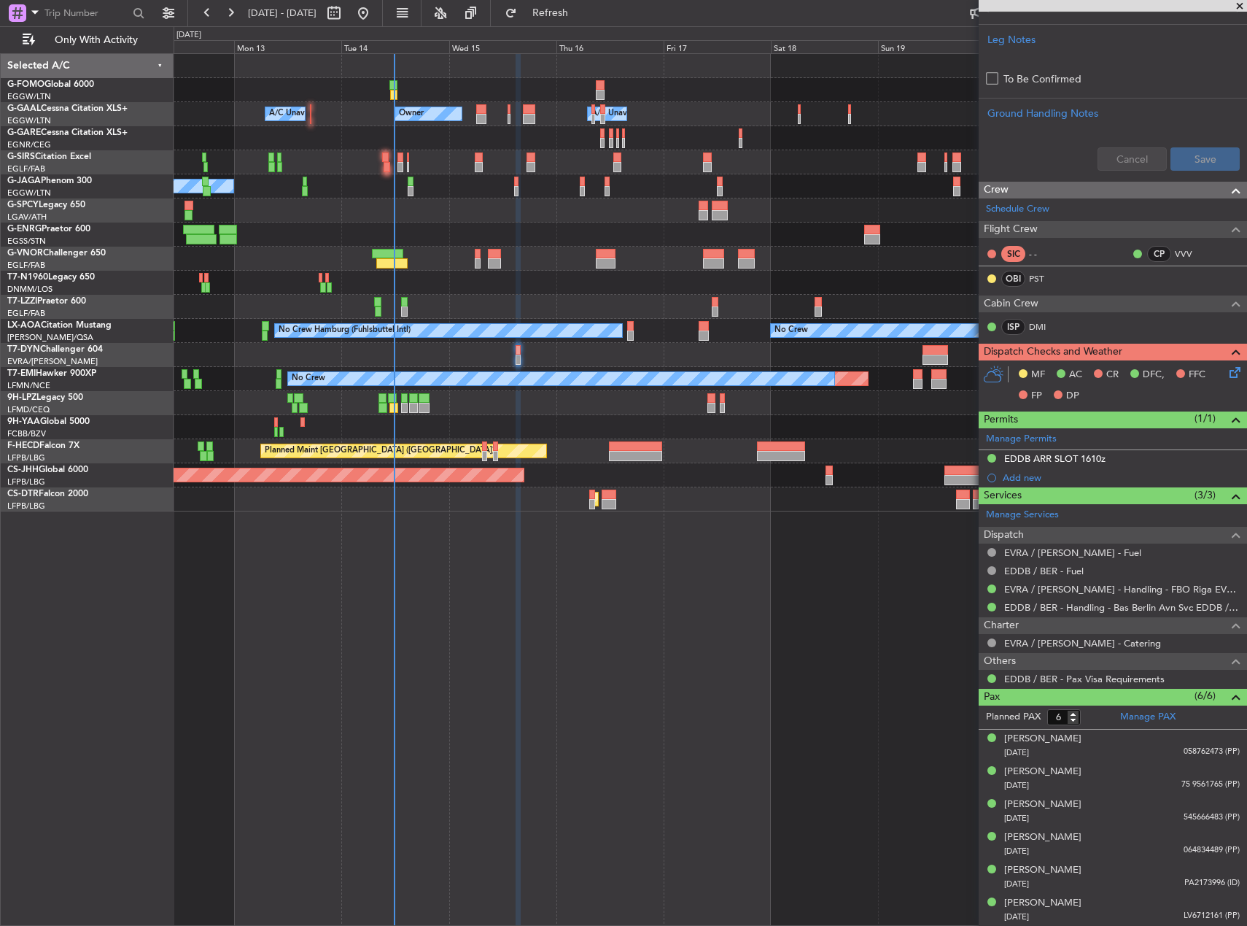
click at [863, 500] on div "Planned Maint Sofia" at bounding box center [710, 499] width 1073 height 24
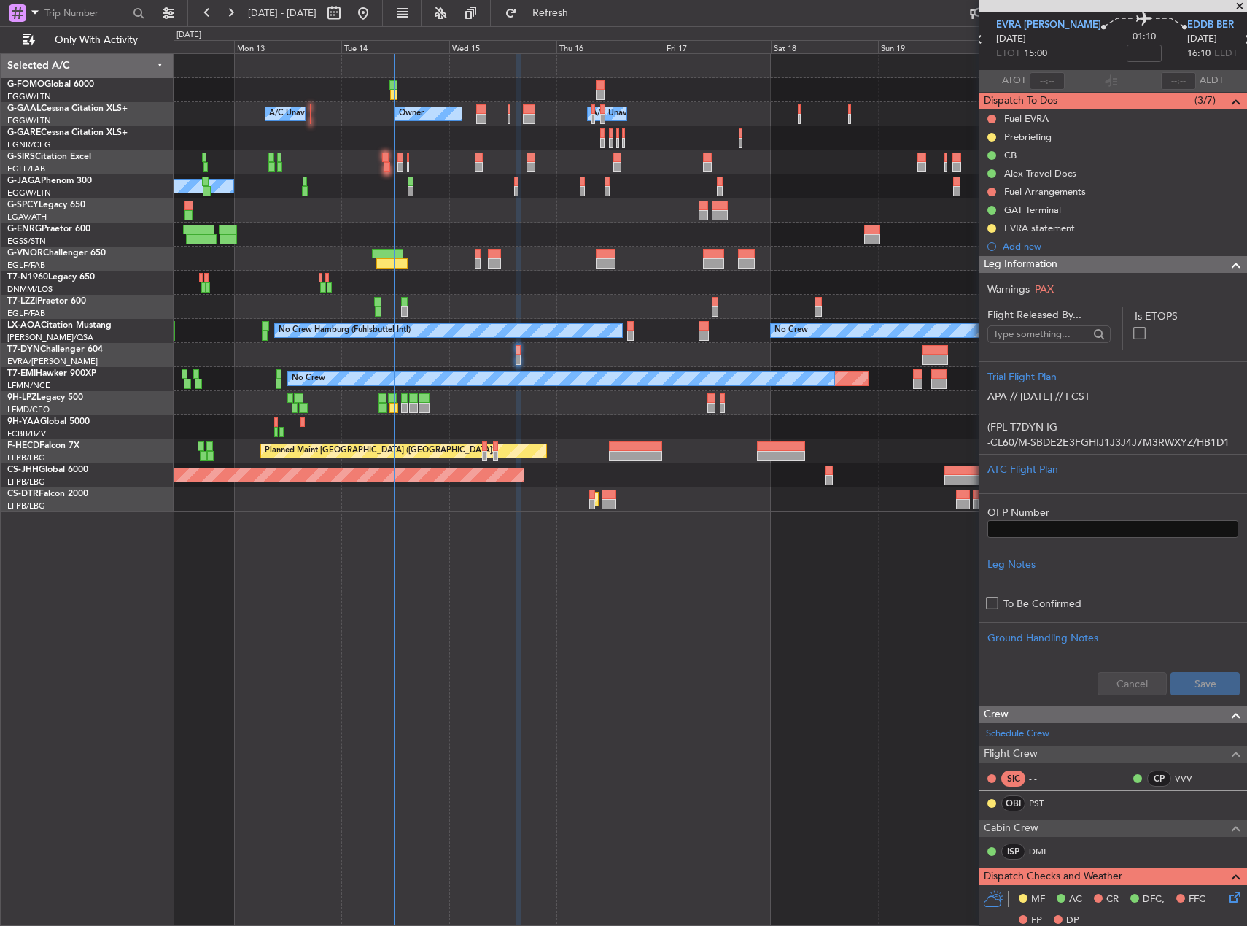
scroll to position [0, 0]
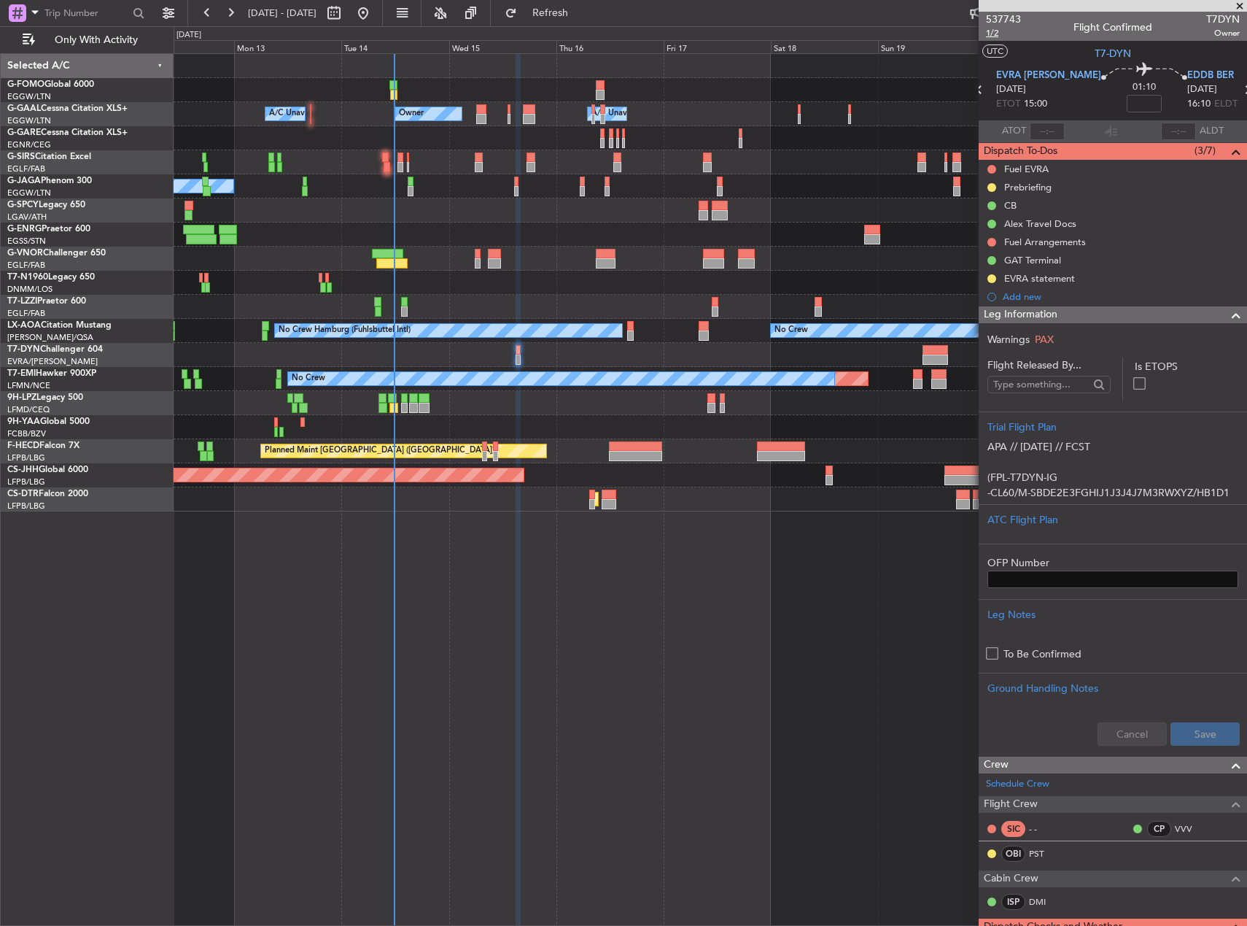
click at [999, 36] on span "1/2" at bounding box center [1003, 33] width 35 height 12
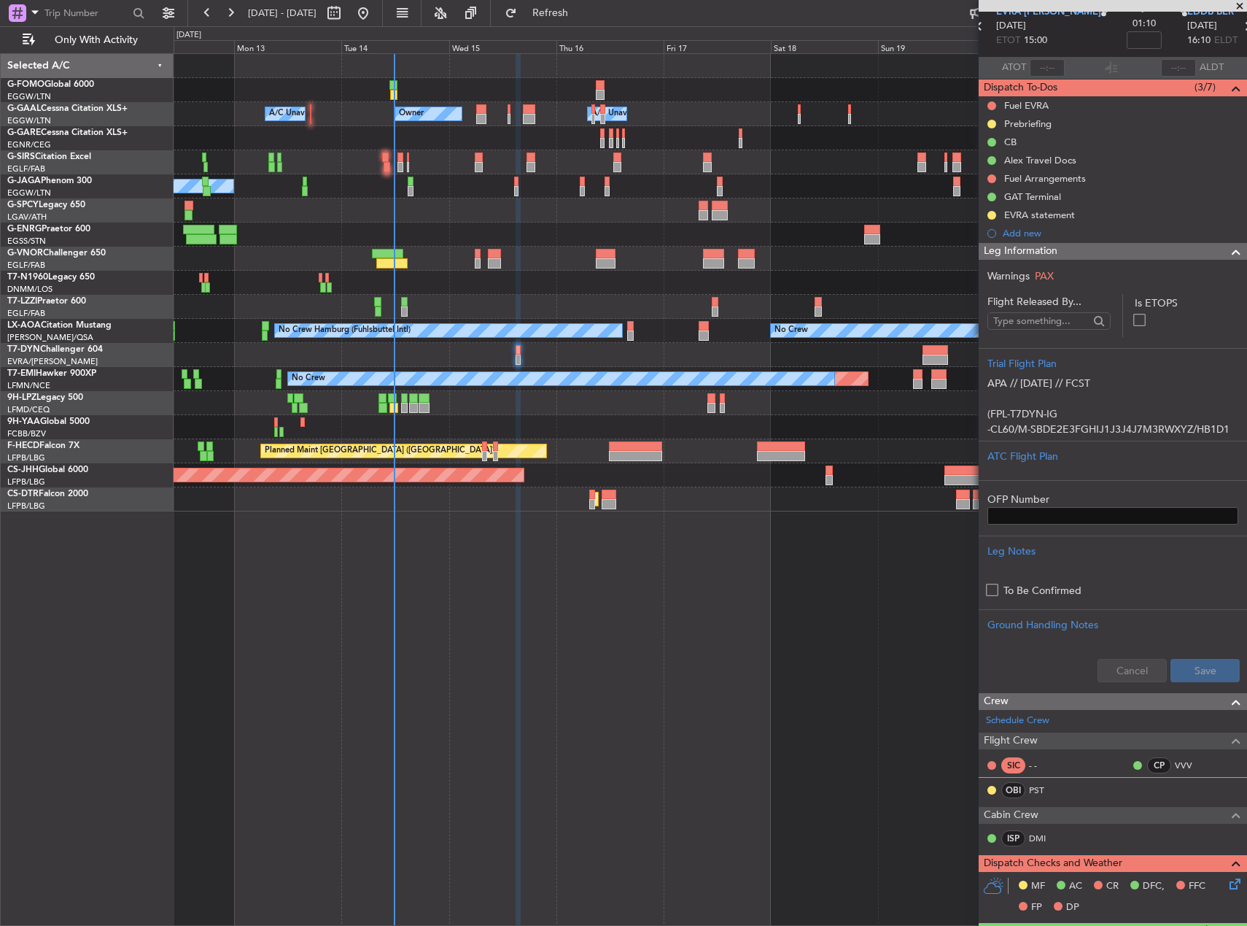
scroll to position [146, 0]
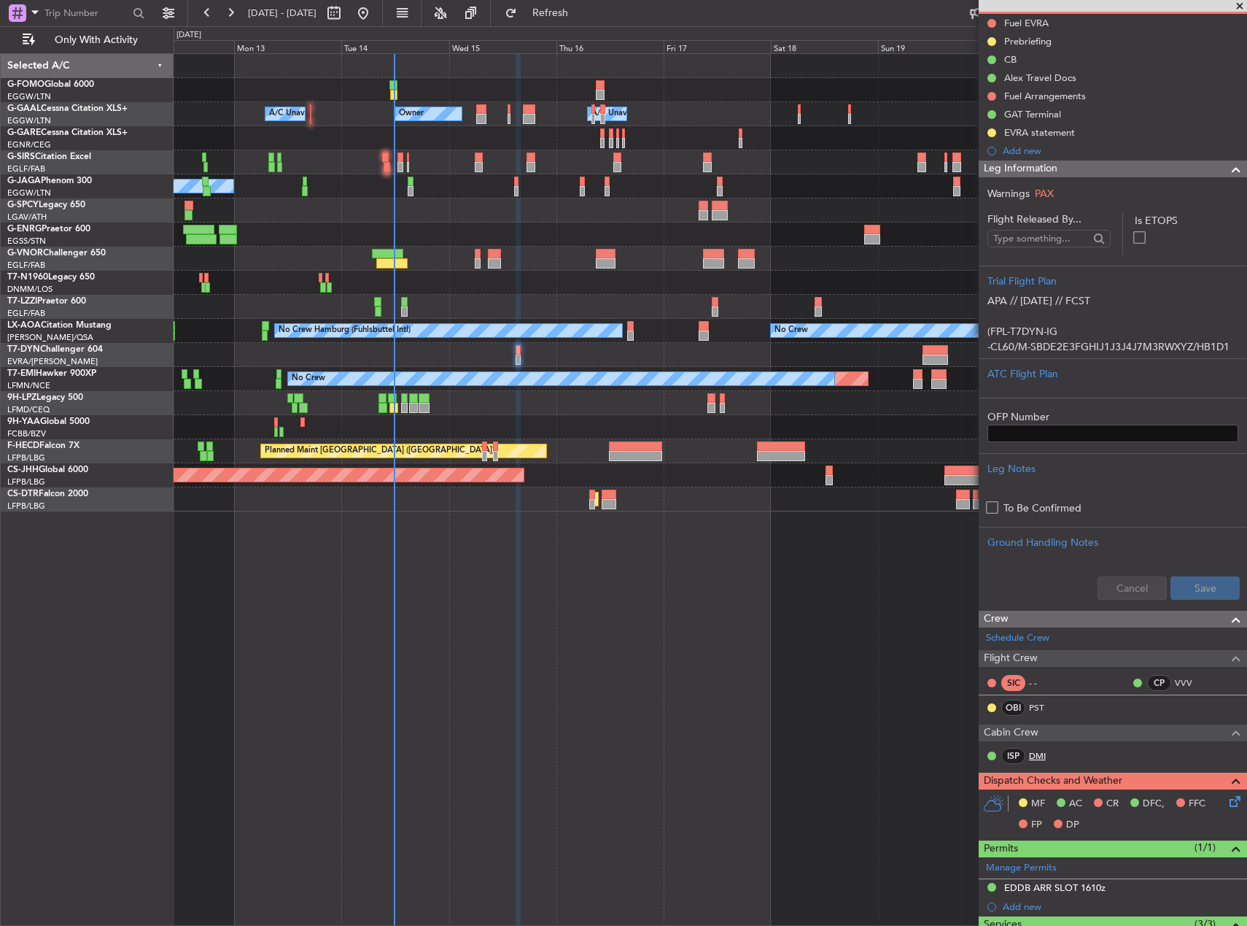
click at [1037, 758] on link "DMI" at bounding box center [1045, 755] width 33 height 13
click at [1037, 709] on link "PST" at bounding box center [1045, 707] width 33 height 13
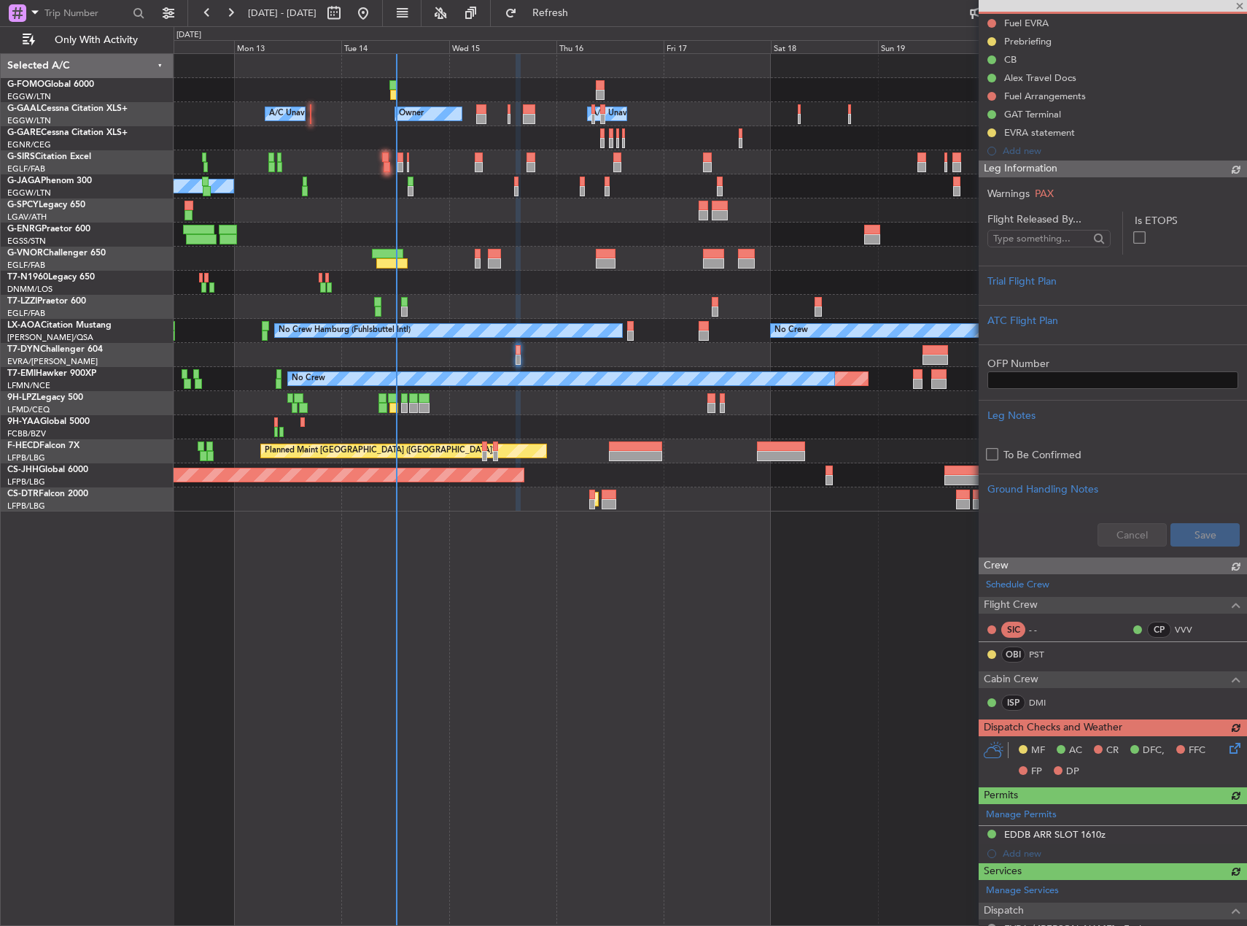
type input "+00:05"
